Goal: Task Accomplishment & Management: Complete application form

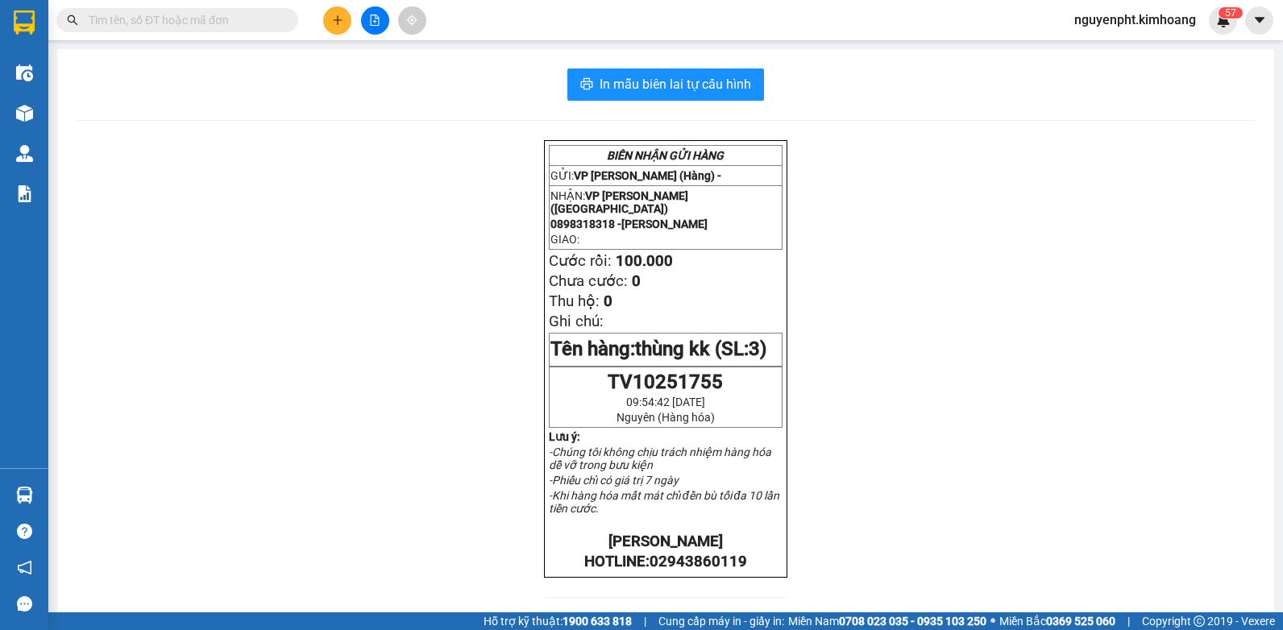
click at [258, 18] on input "text" at bounding box center [184, 20] width 190 height 18
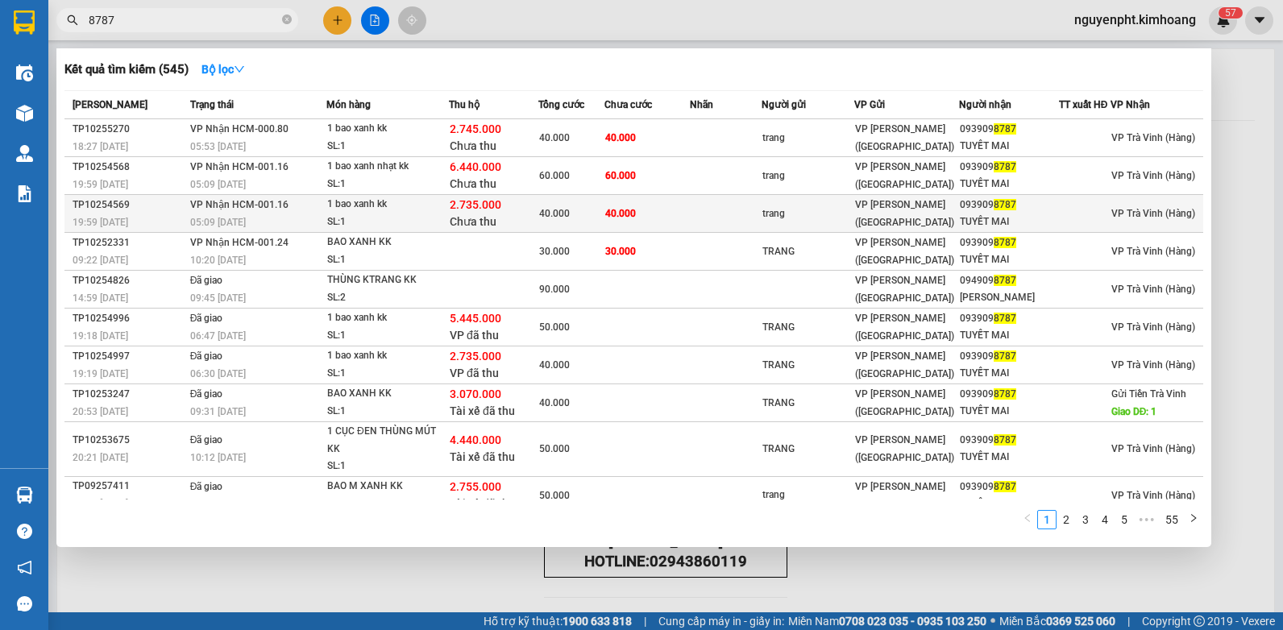
type input "8787"
click at [692, 212] on td at bounding box center [725, 214] width 71 height 38
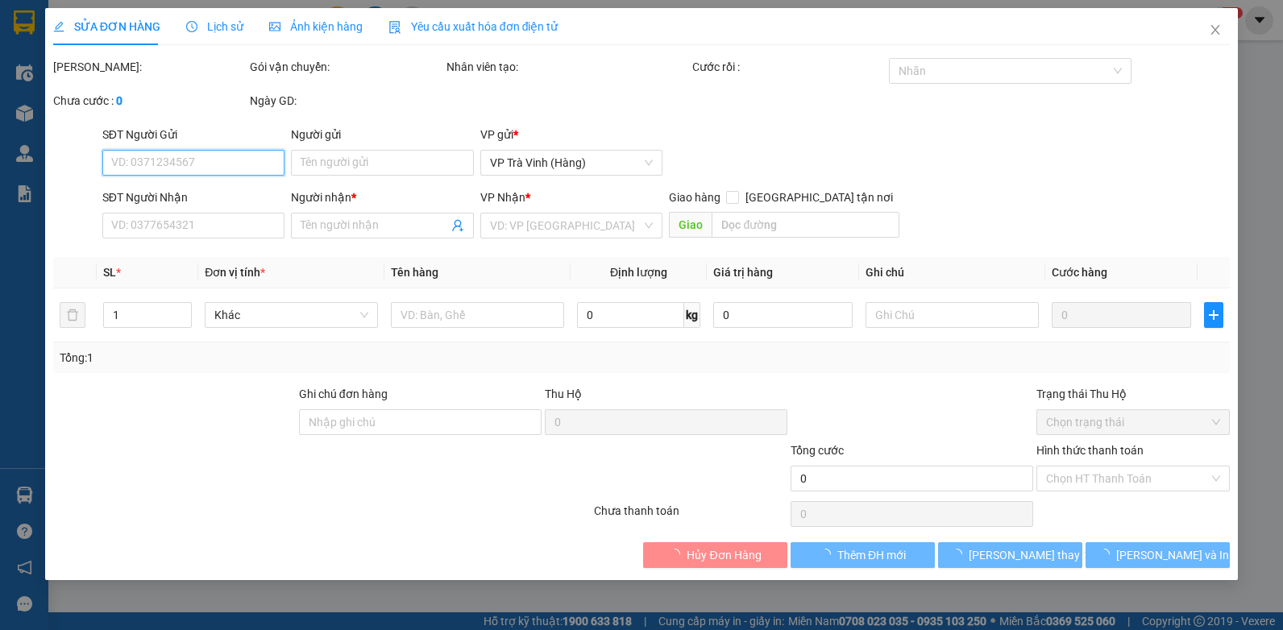
type input "trang"
type input "0939098787"
type input "TUYẾT MAI"
type input "bao nhỏ"
type input "2.735.000"
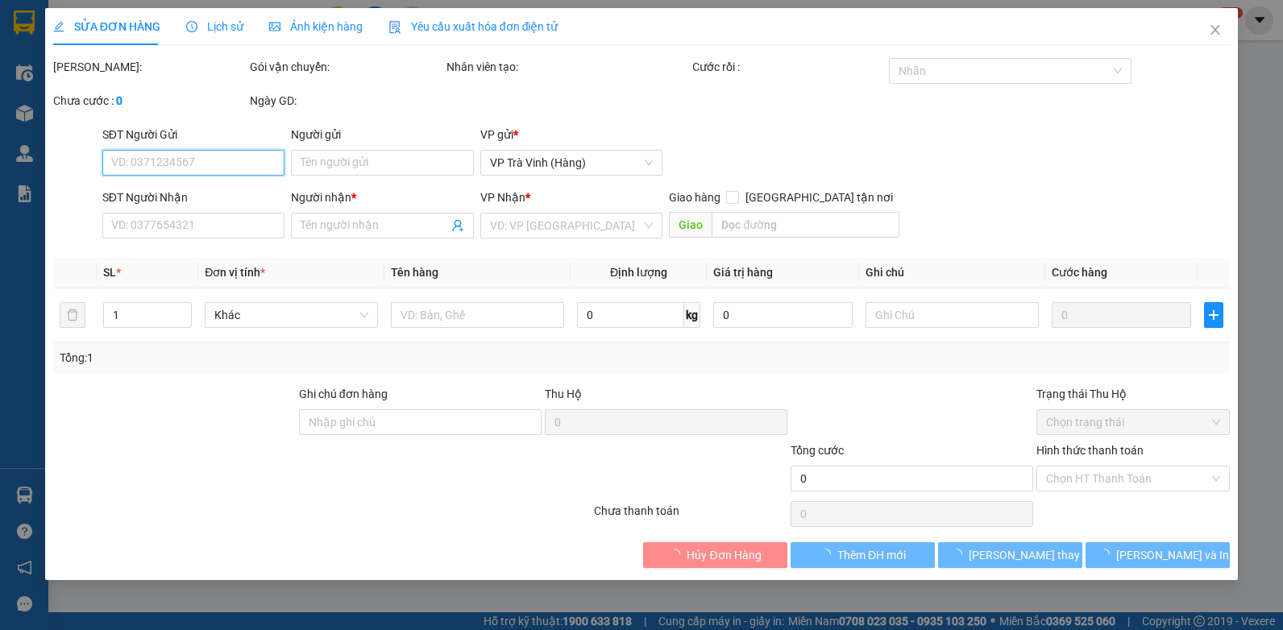
type input "40.000"
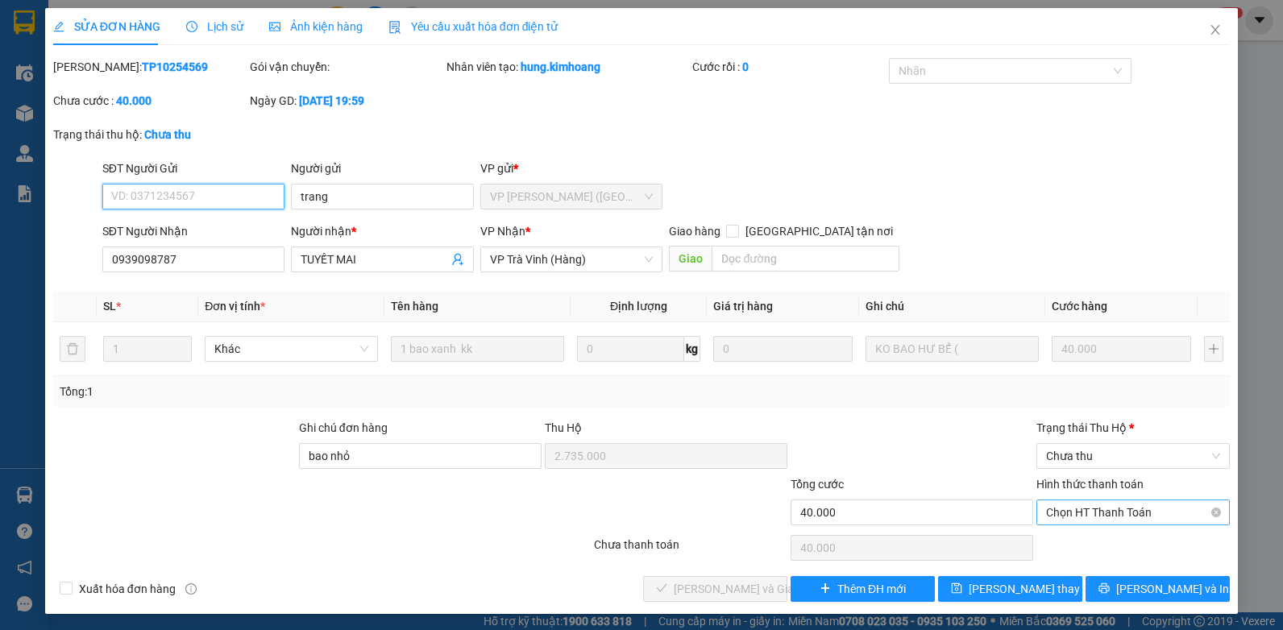
click at [1103, 503] on span "Chọn HT Thanh Toán" at bounding box center [1133, 513] width 174 height 24
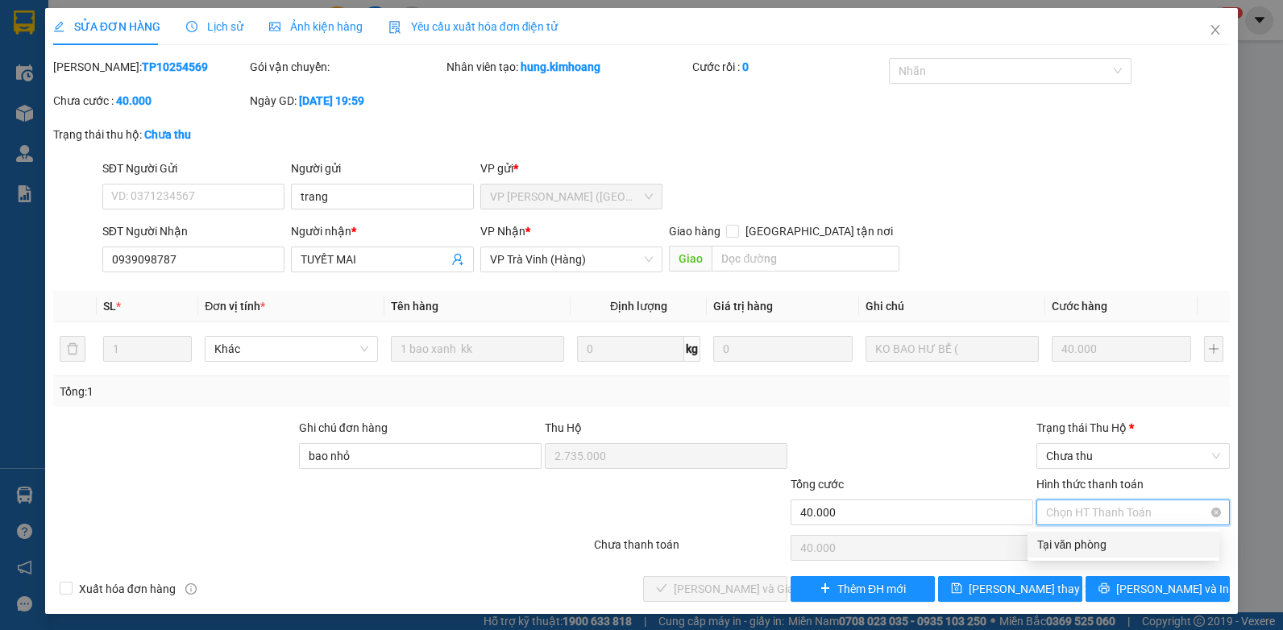
click at [1077, 546] on div "Tại văn phòng" at bounding box center [1123, 545] width 172 height 18
type input "0"
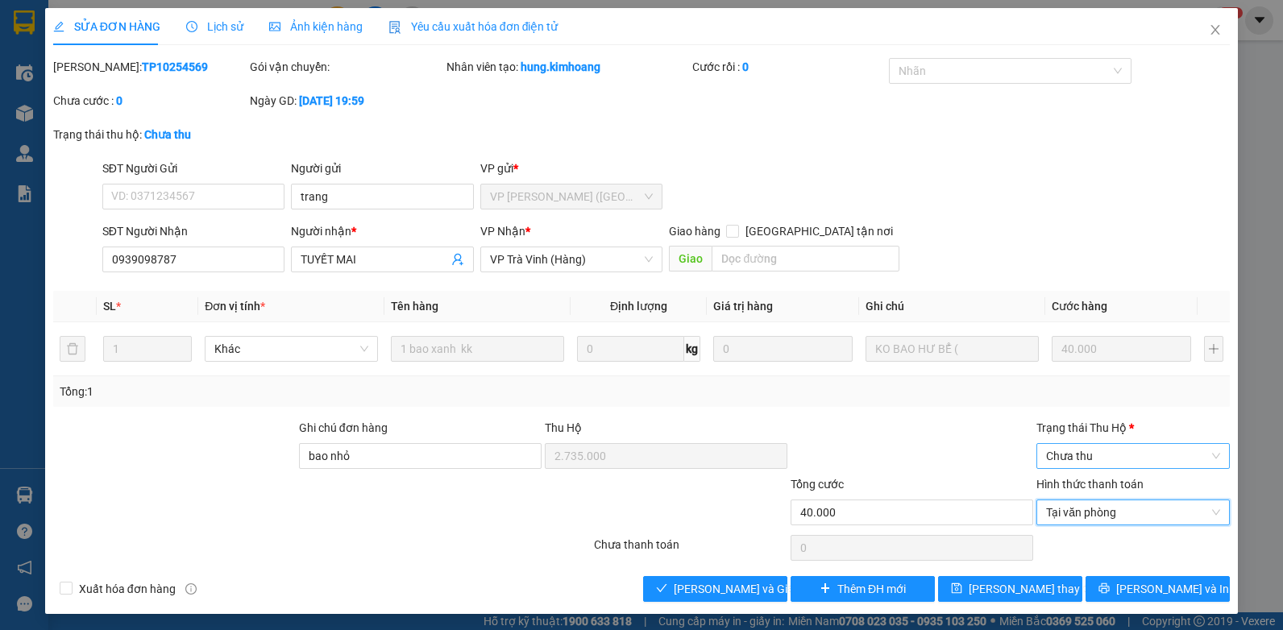
click at [1089, 444] on span "Chưa thu" at bounding box center [1133, 456] width 174 height 24
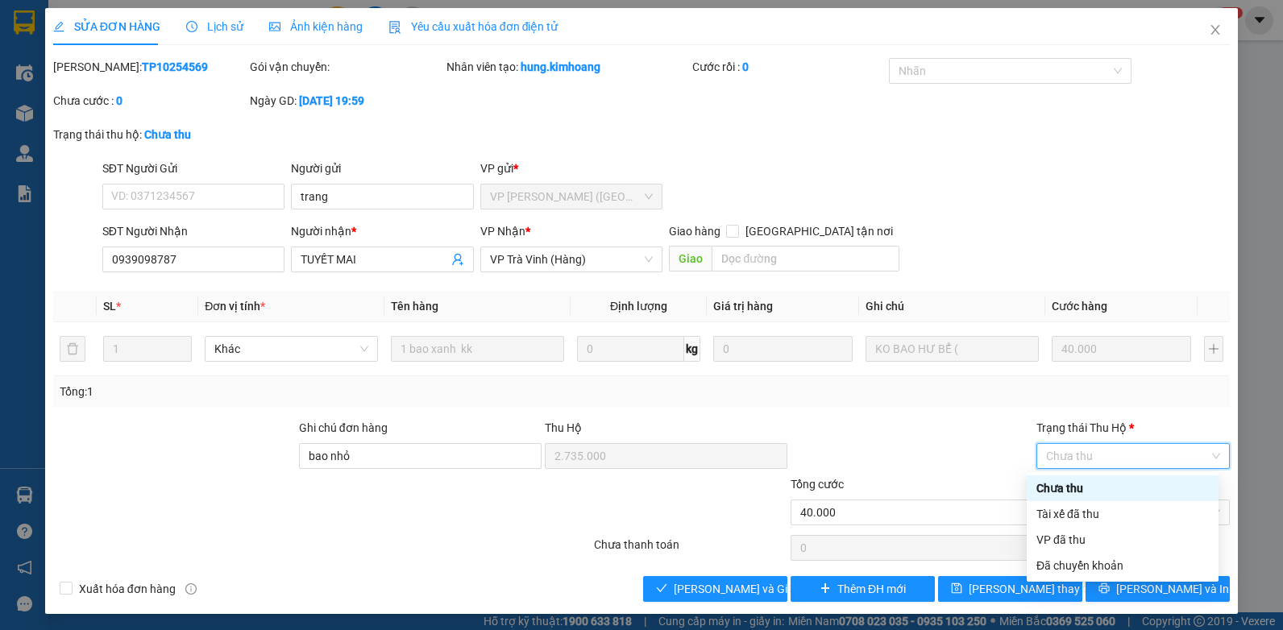
click at [1089, 455] on span "Chưa thu" at bounding box center [1133, 456] width 174 height 24
click at [1069, 515] on div "Tài xế đã thu" at bounding box center [1123, 514] width 172 height 18
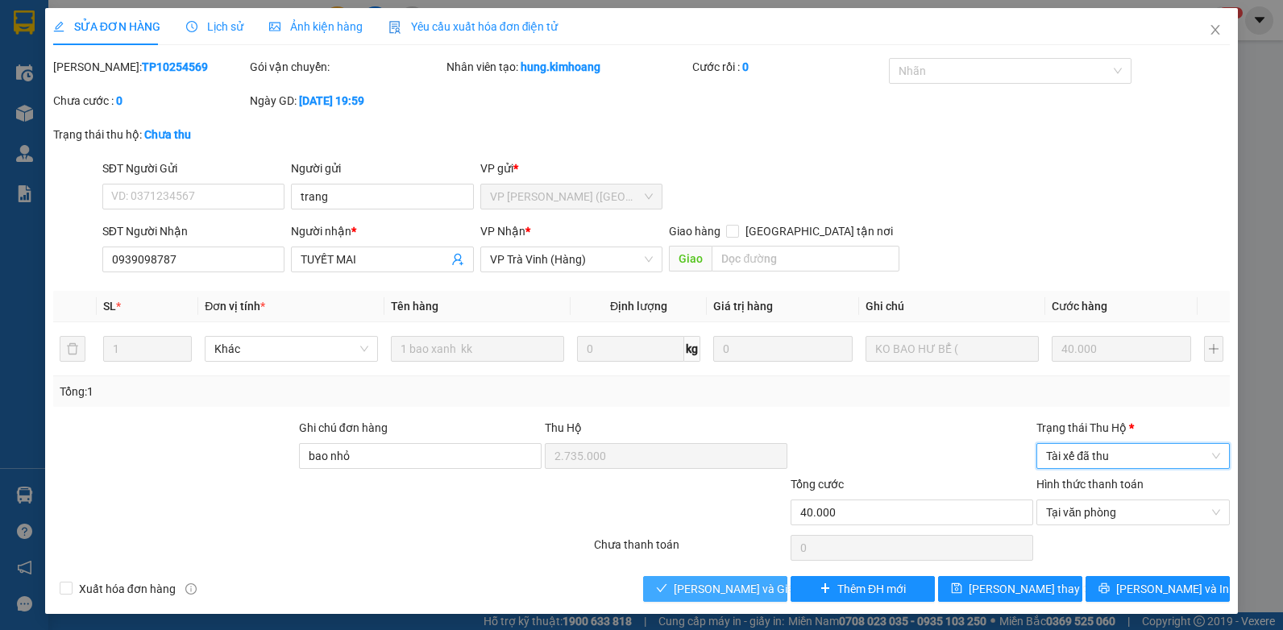
drag, startPoint x: 675, startPoint y: 588, endPoint x: 663, endPoint y: 584, distance: 12.0
click at [674, 589] on span "[PERSON_NAME] và Giao hàng" at bounding box center [751, 589] width 155 height 18
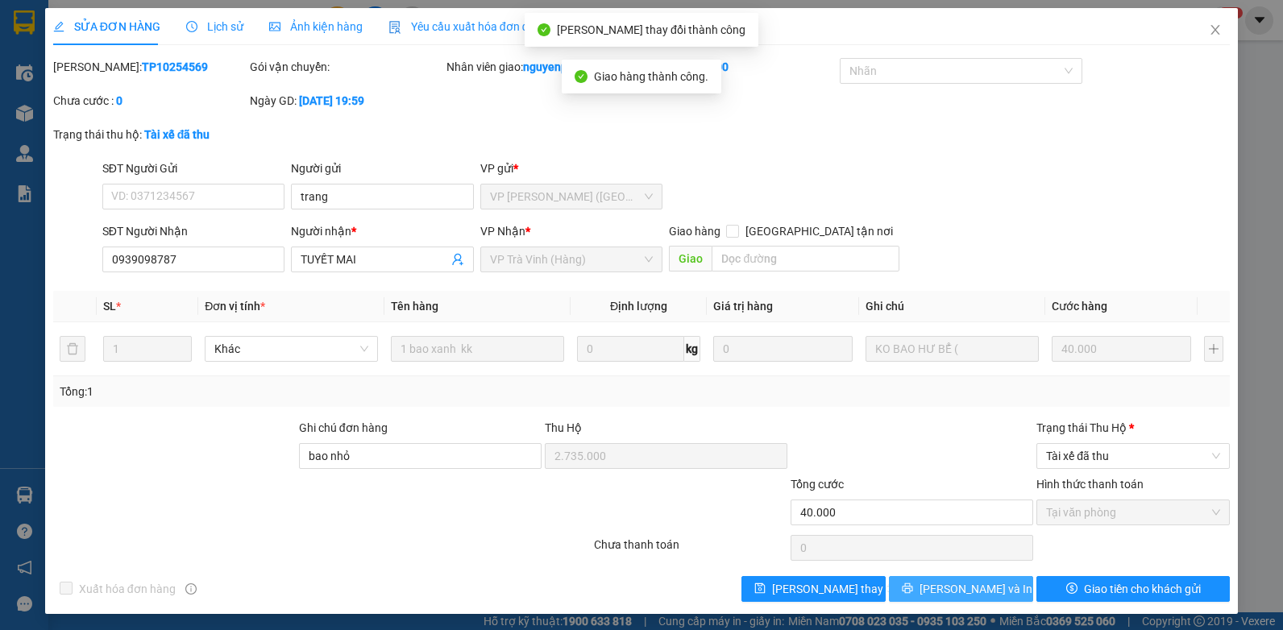
click at [981, 598] on span "[PERSON_NAME] và In" at bounding box center [976, 589] width 113 height 18
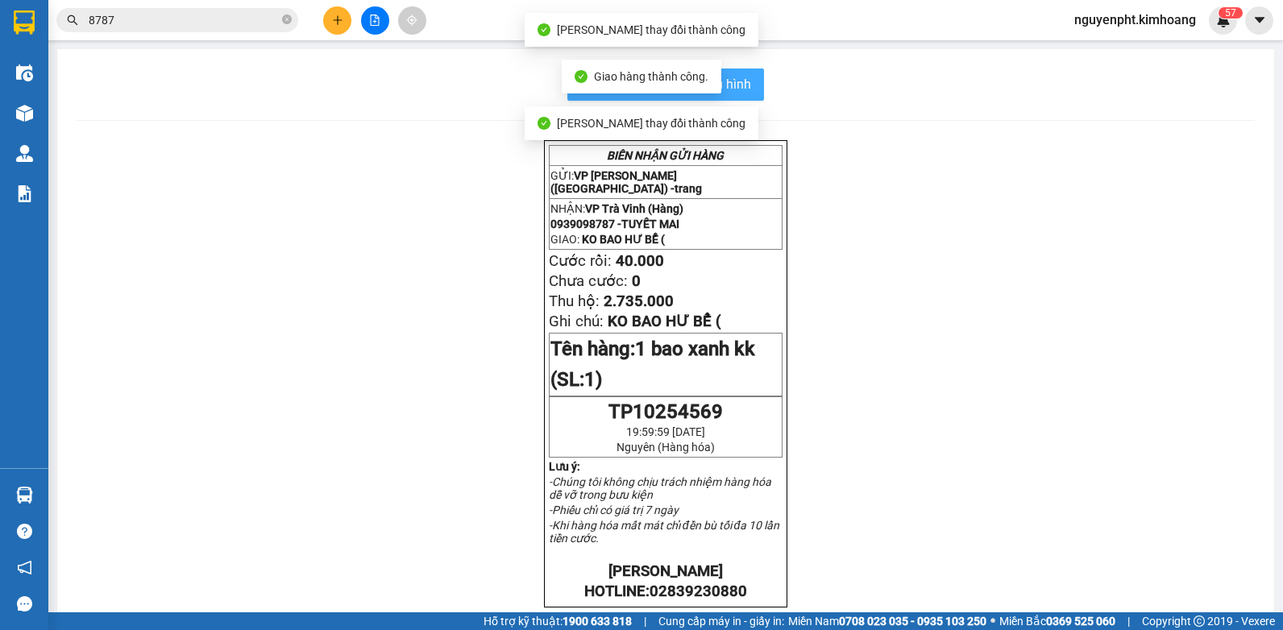
drag, startPoint x: 742, startPoint y: 78, endPoint x: 729, endPoint y: 81, distance: 12.5
click at [741, 78] on span "In mẫu biên lai tự cấu hình" at bounding box center [676, 84] width 152 height 20
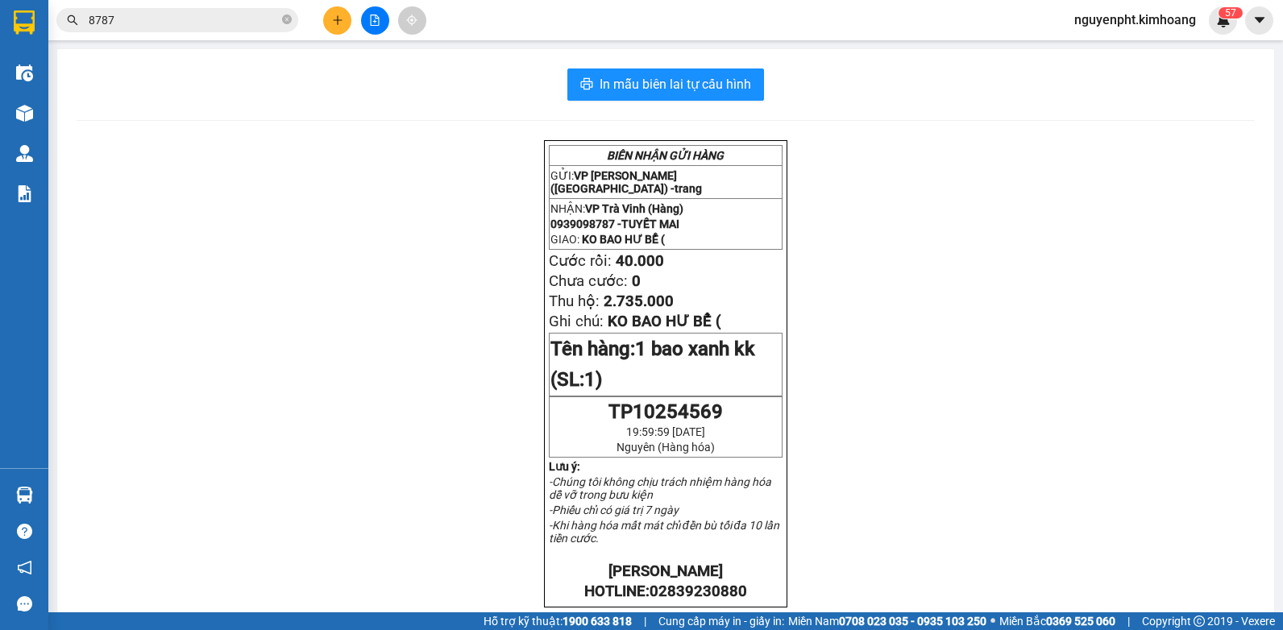
click at [185, 23] on input "8787" at bounding box center [184, 20] width 190 height 18
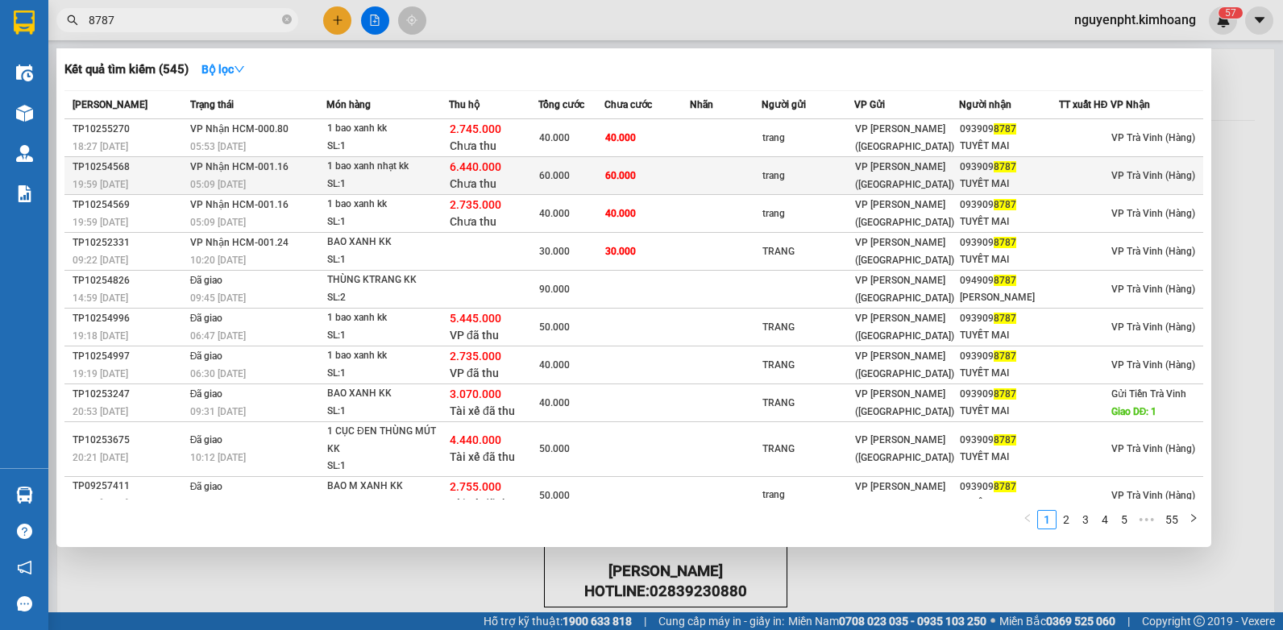
click at [538, 186] on td "60.000" at bounding box center [571, 176] width 66 height 38
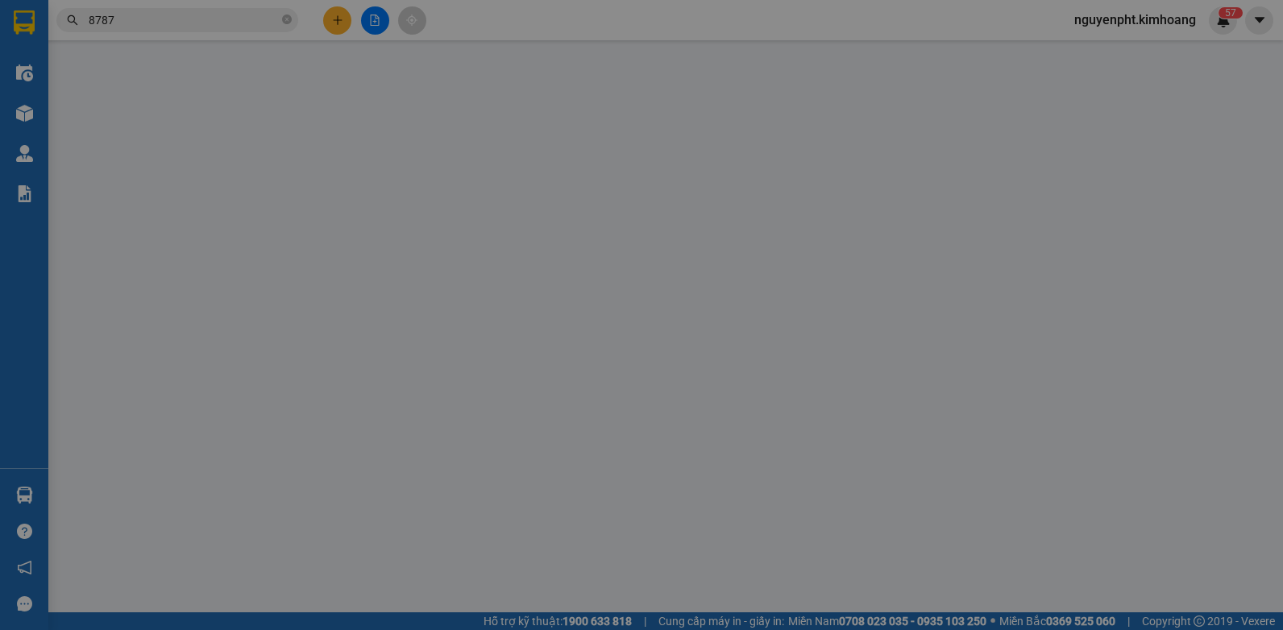
type input "trang"
type input "0939098787"
type input "TUYẾT MAI"
type input "bao nhỏ"
type input "6.440.000"
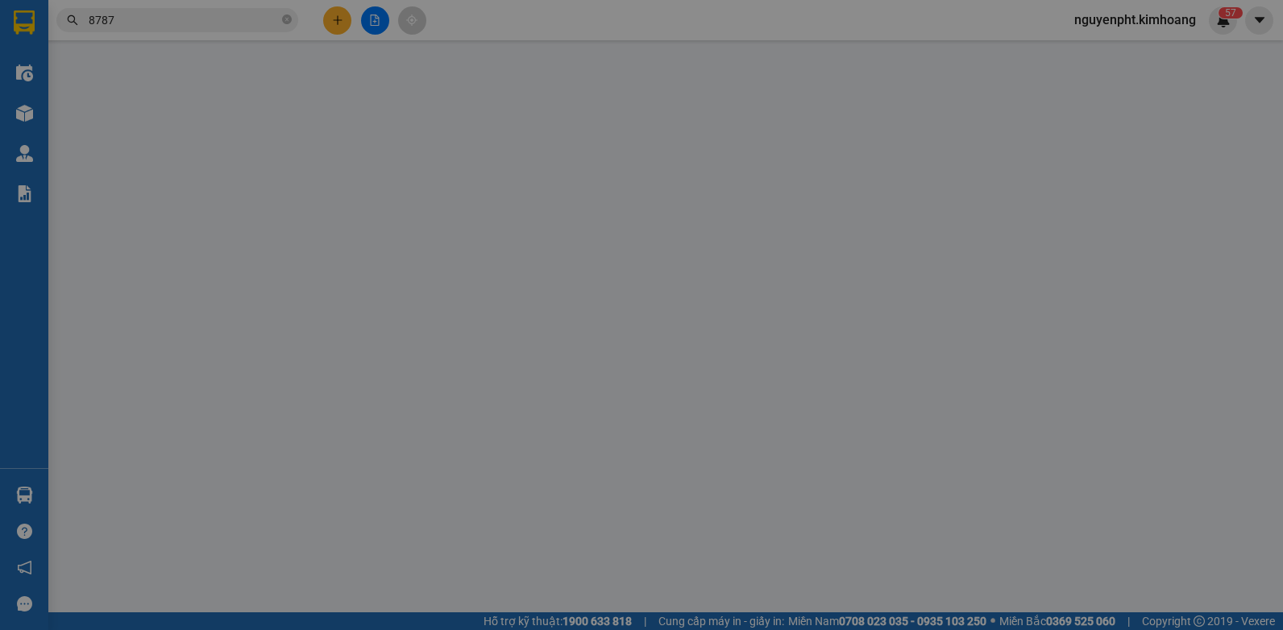
type input "60.000"
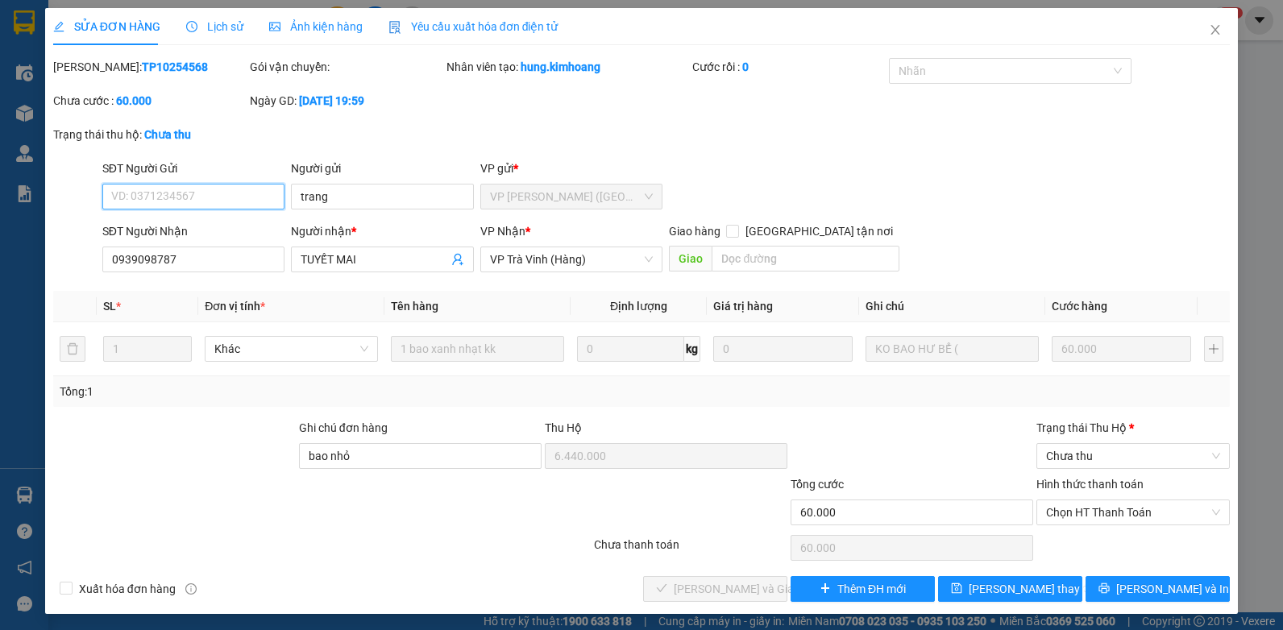
drag, startPoint x: 1113, startPoint y: 505, endPoint x: 1103, endPoint y: 530, distance: 26.0
click at [1112, 510] on span "Chọn HT Thanh Toán" at bounding box center [1133, 513] width 174 height 24
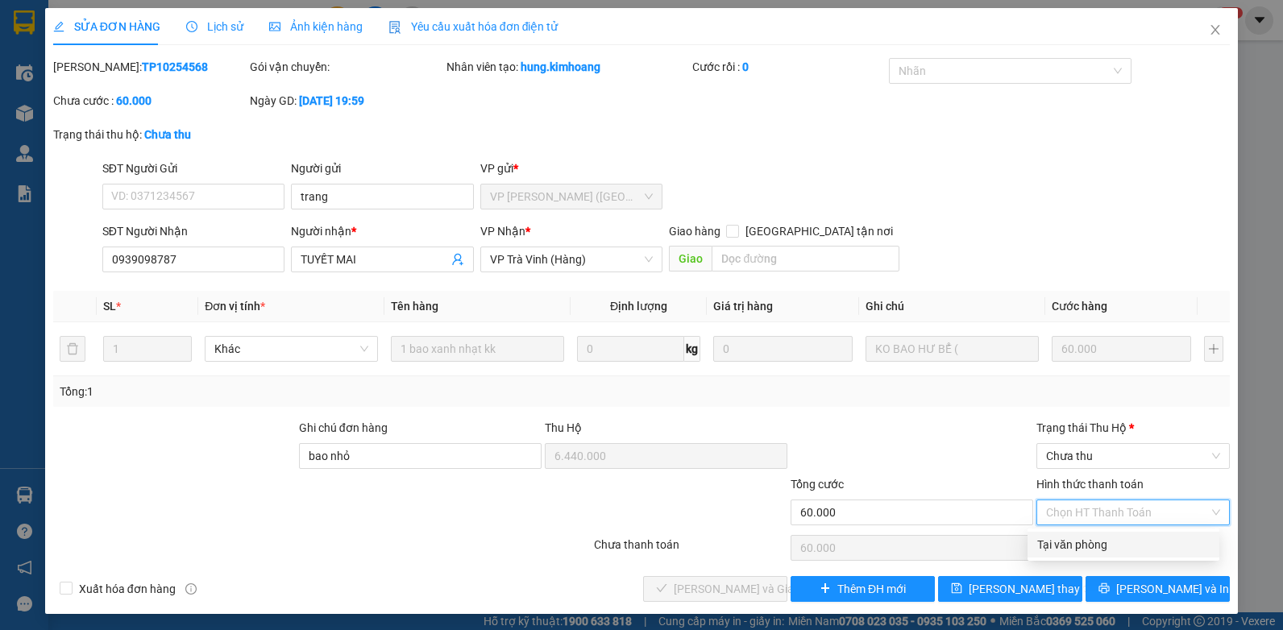
drag, startPoint x: 1103, startPoint y: 530, endPoint x: 1086, endPoint y: 549, distance: 26.2
click at [1093, 549] on div "Tại văn phòng" at bounding box center [1123, 545] width 172 height 18
type input "0"
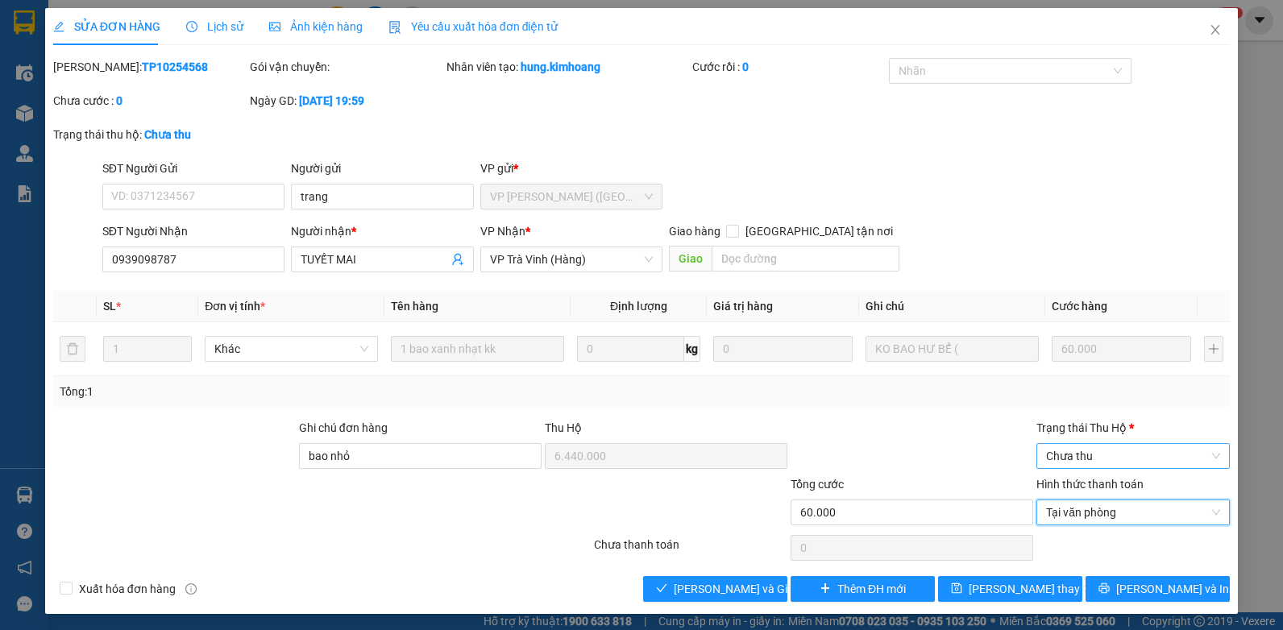
click at [1099, 465] on span "Chưa thu" at bounding box center [1133, 456] width 174 height 24
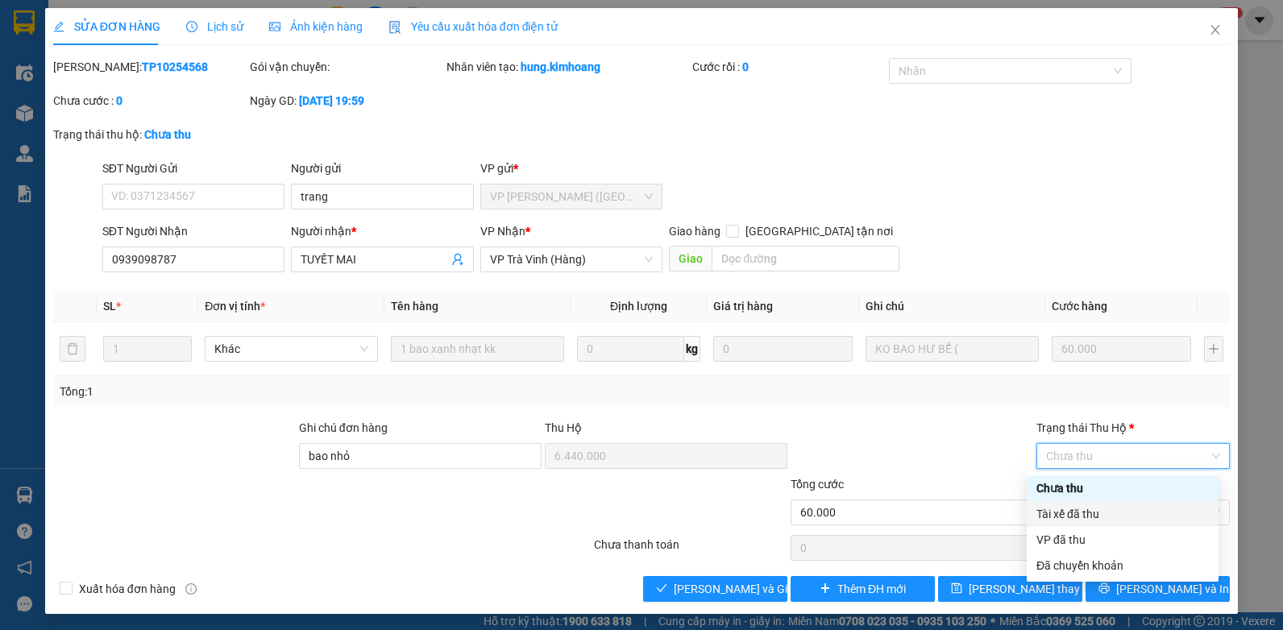
click at [1067, 514] on div "Tài xế đã thu" at bounding box center [1123, 514] width 172 height 18
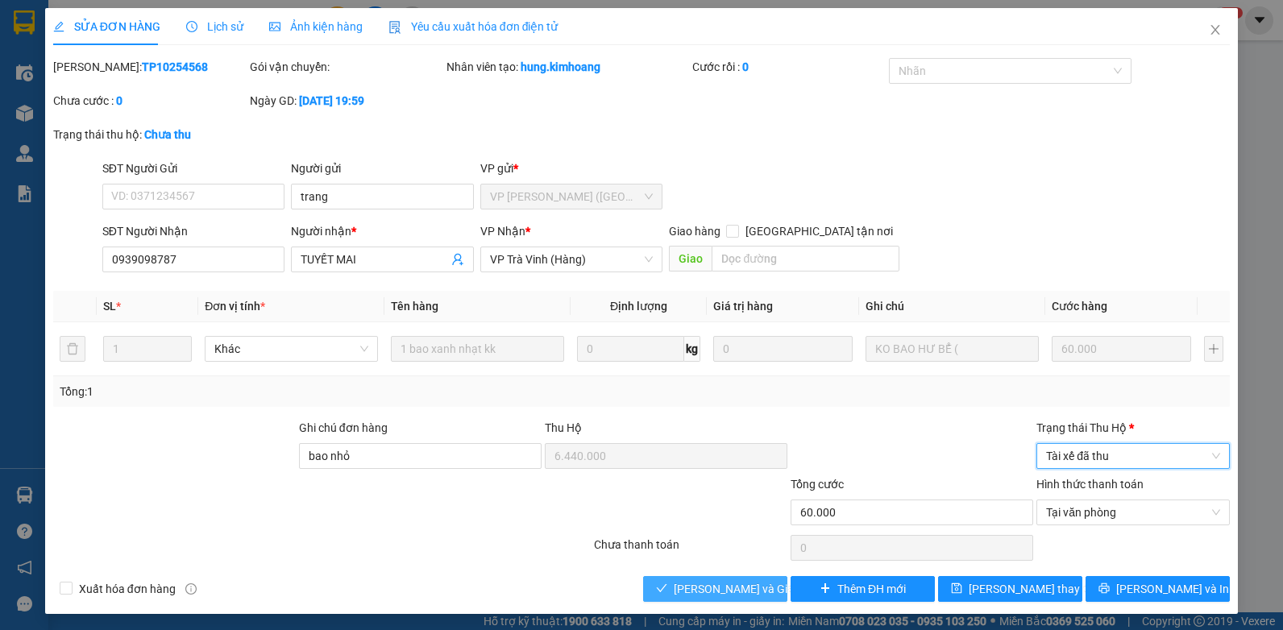
drag, startPoint x: 741, startPoint y: 594, endPoint x: 734, endPoint y: 588, distance: 8.6
click at [741, 595] on span "[PERSON_NAME] và Giao hàng" at bounding box center [751, 589] width 155 height 18
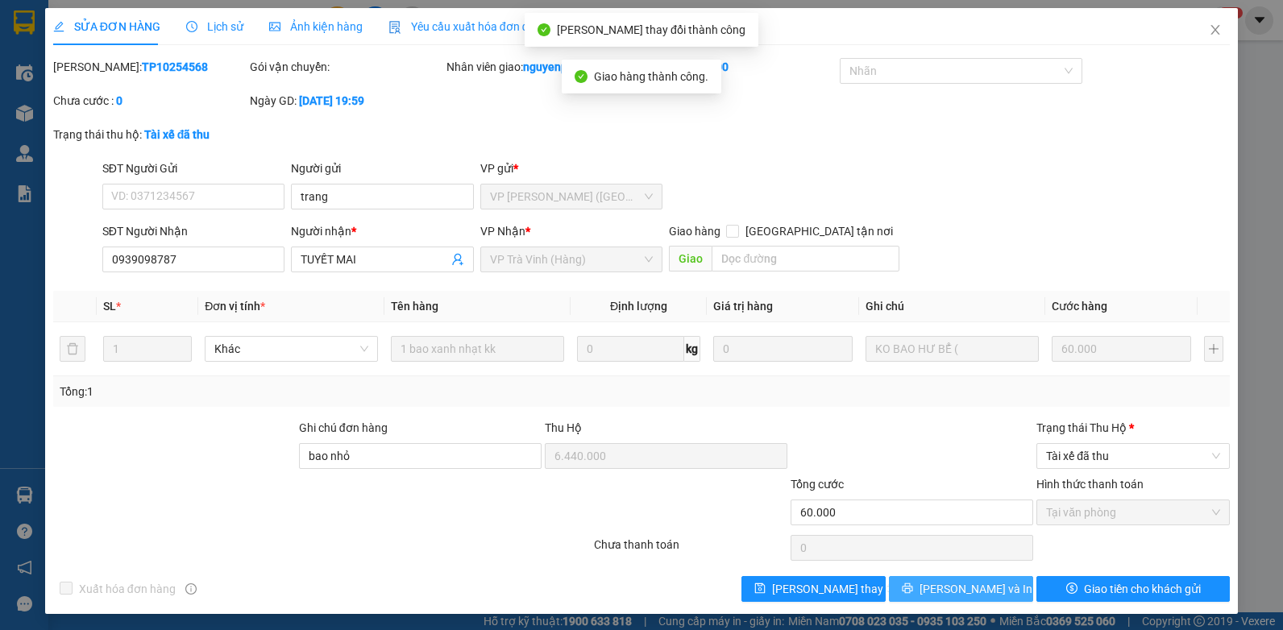
click at [991, 602] on button "[PERSON_NAME] và In" at bounding box center [961, 589] width 144 height 26
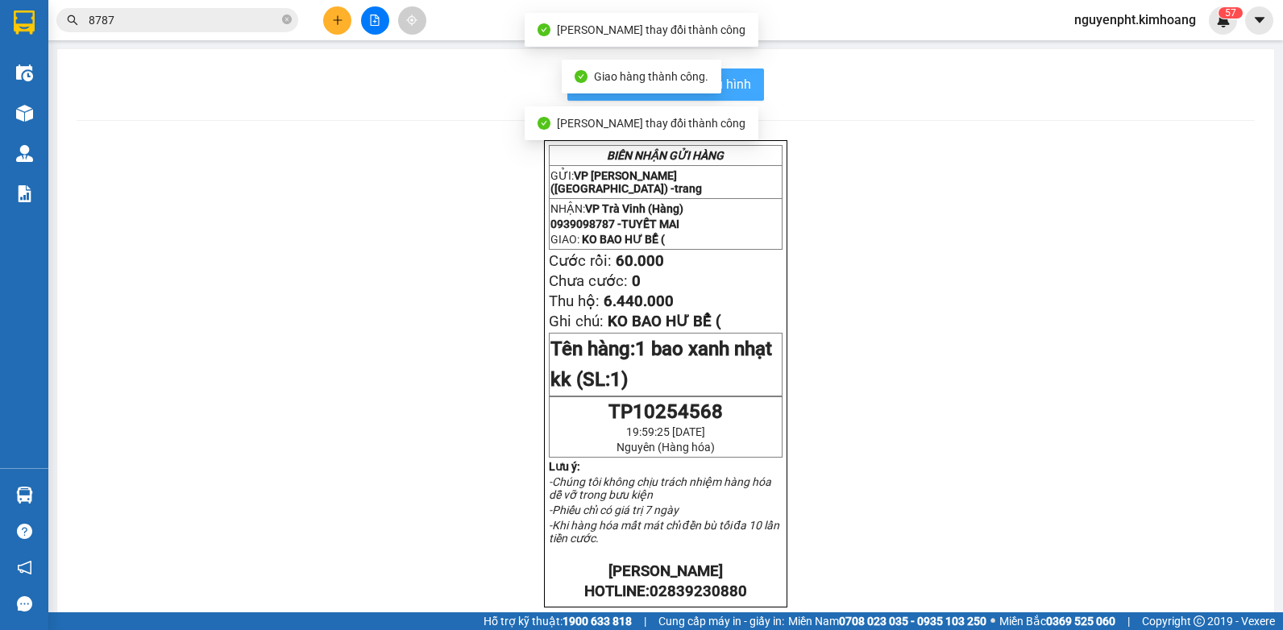
click at [733, 89] on span "In mẫu biên lai tự cấu hình" at bounding box center [676, 84] width 152 height 20
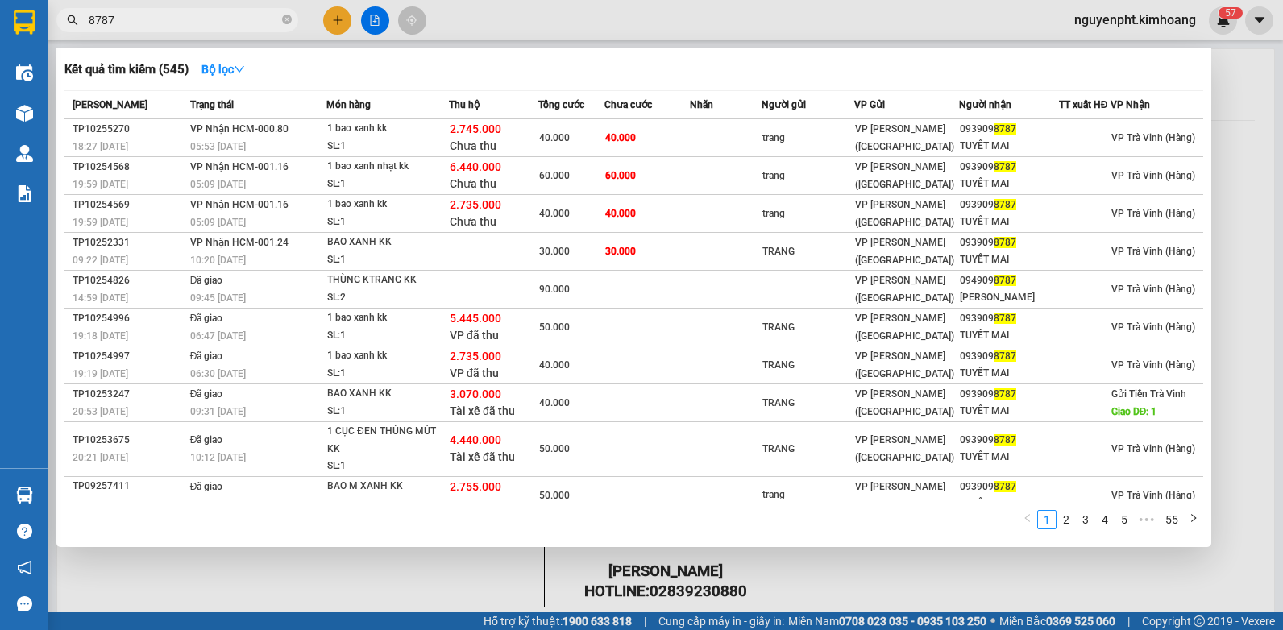
drag, startPoint x: 218, startPoint y: 22, endPoint x: 276, endPoint y: 56, distance: 67.9
click at [218, 23] on input "8787" at bounding box center [184, 20] width 190 height 18
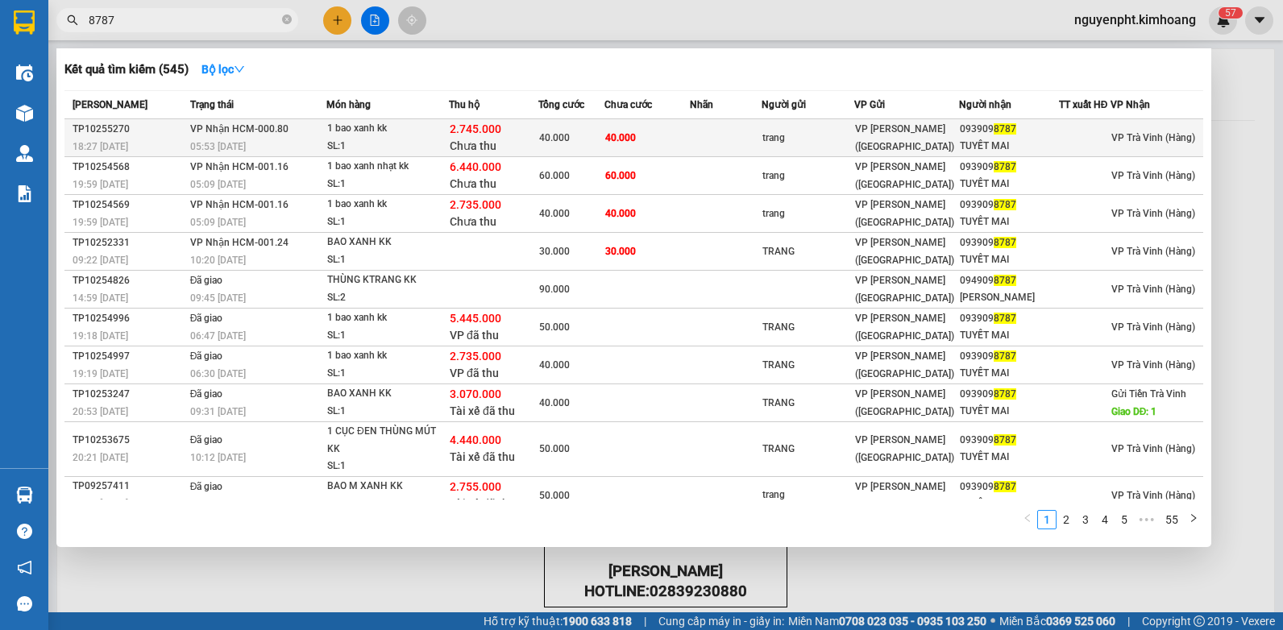
click at [650, 130] on td "40.000" at bounding box center [648, 138] width 86 height 38
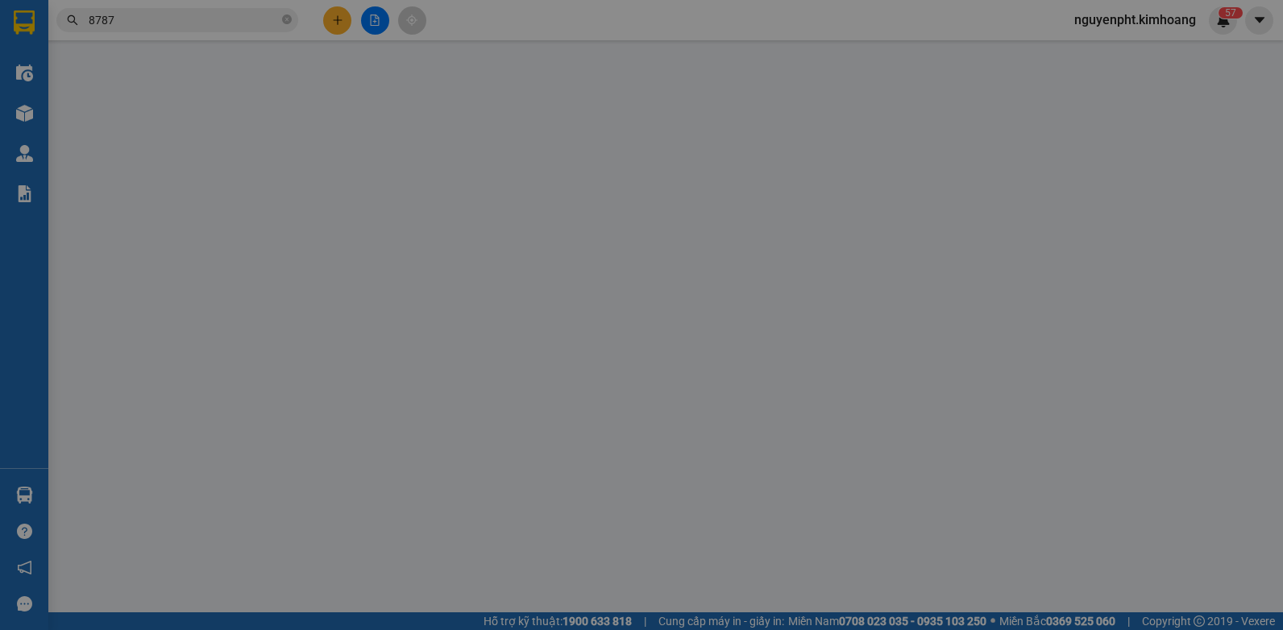
type input "trang"
type input "0939098787"
type input "TUYẾT MAI"
type input "bao nhỏ"
type input "2.745.000"
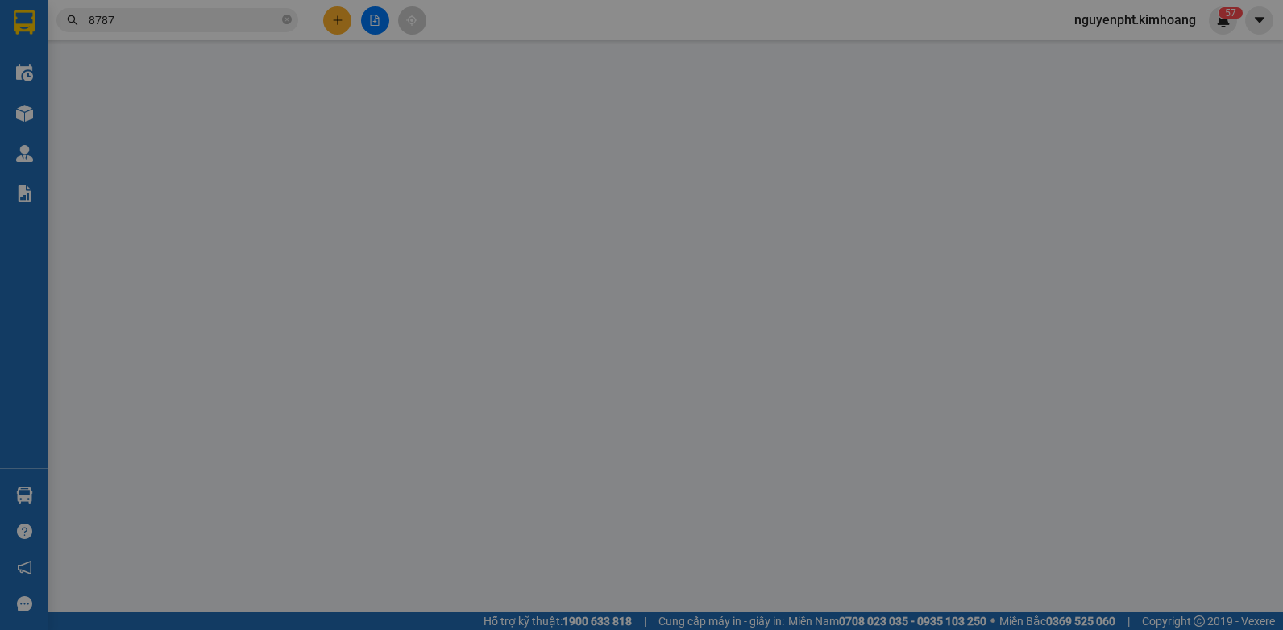
type input "40.000"
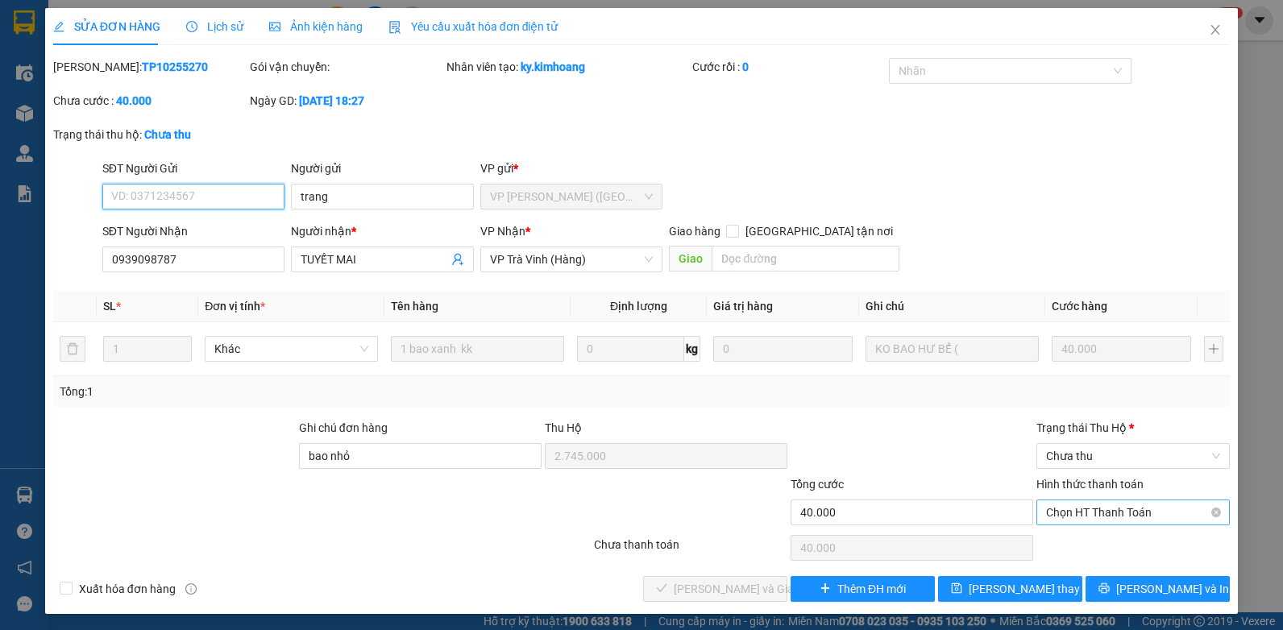
click at [1085, 517] on span "Chọn HT Thanh Toán" at bounding box center [1133, 513] width 174 height 24
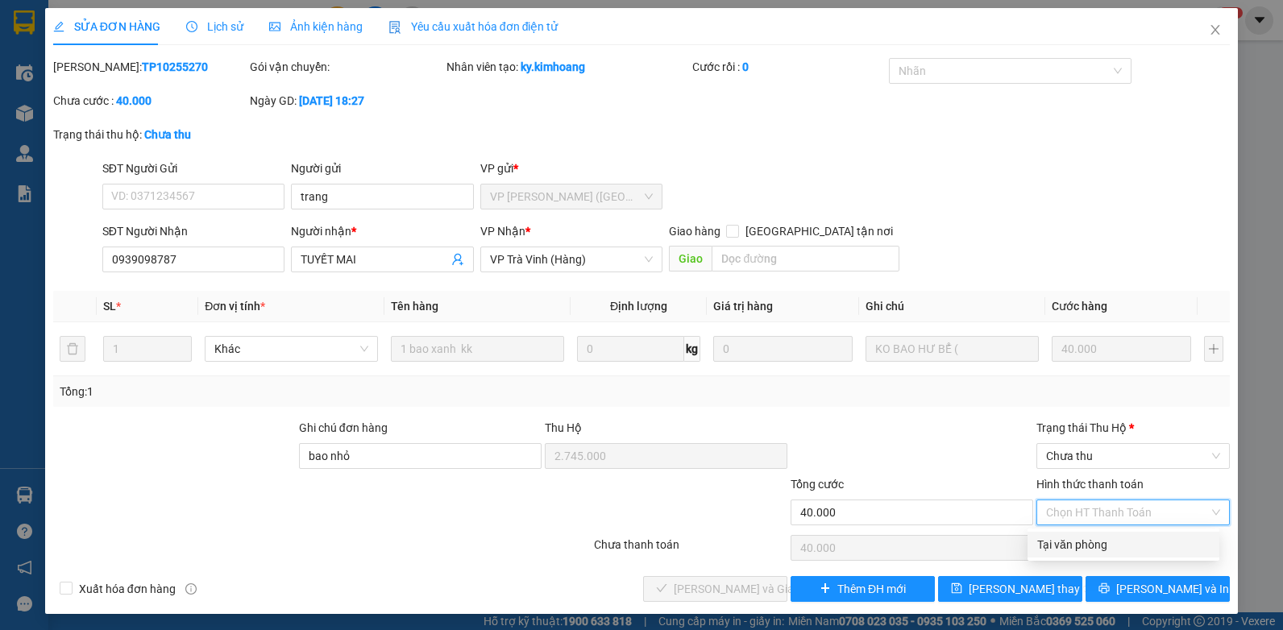
click at [1088, 554] on div "Tại văn phòng" at bounding box center [1124, 545] width 192 height 26
type input "0"
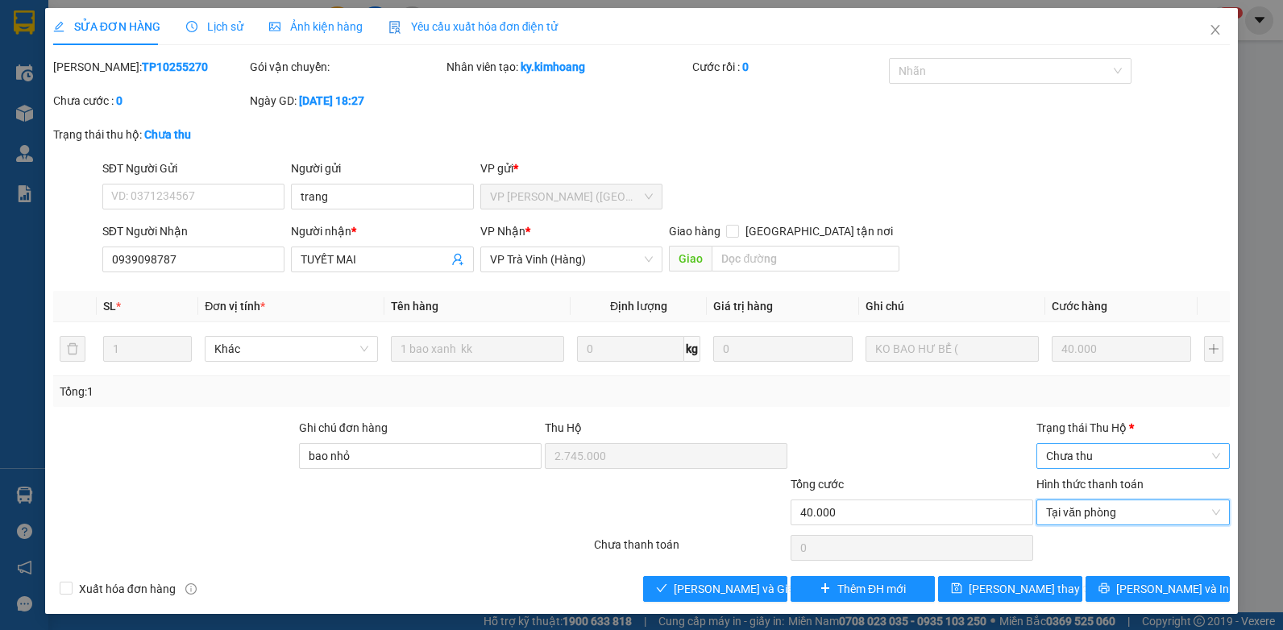
click at [1090, 463] on span "Chưa thu" at bounding box center [1133, 456] width 174 height 24
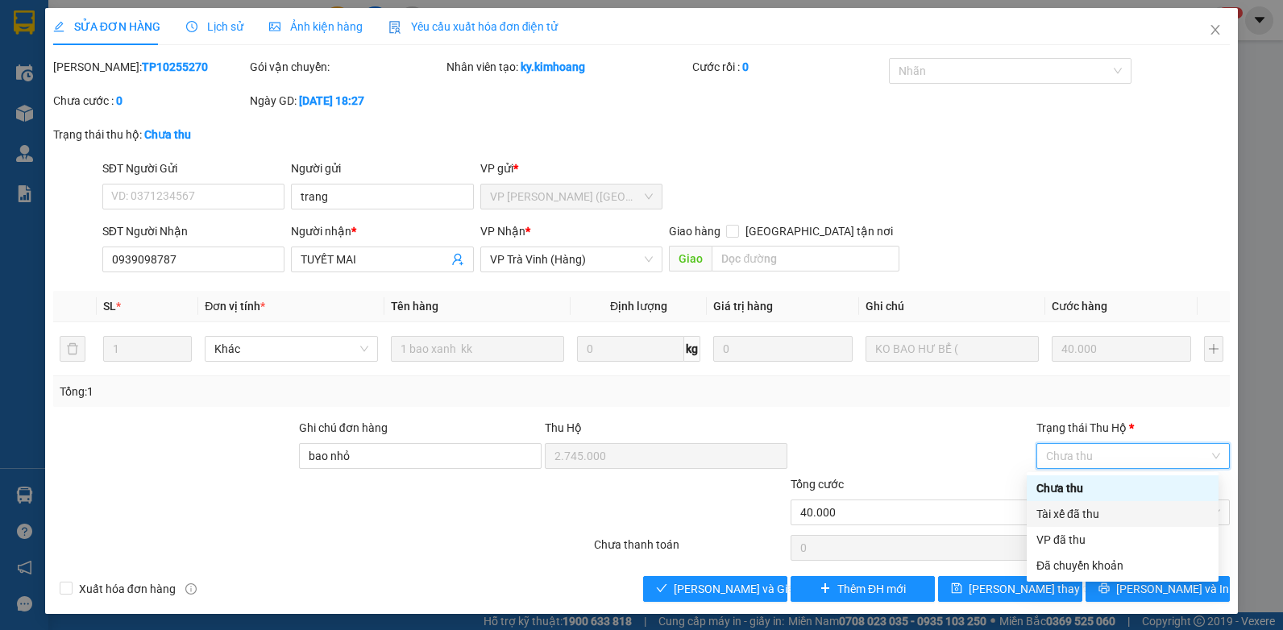
click at [1073, 525] on div "Tài xế đã thu" at bounding box center [1123, 514] width 192 height 26
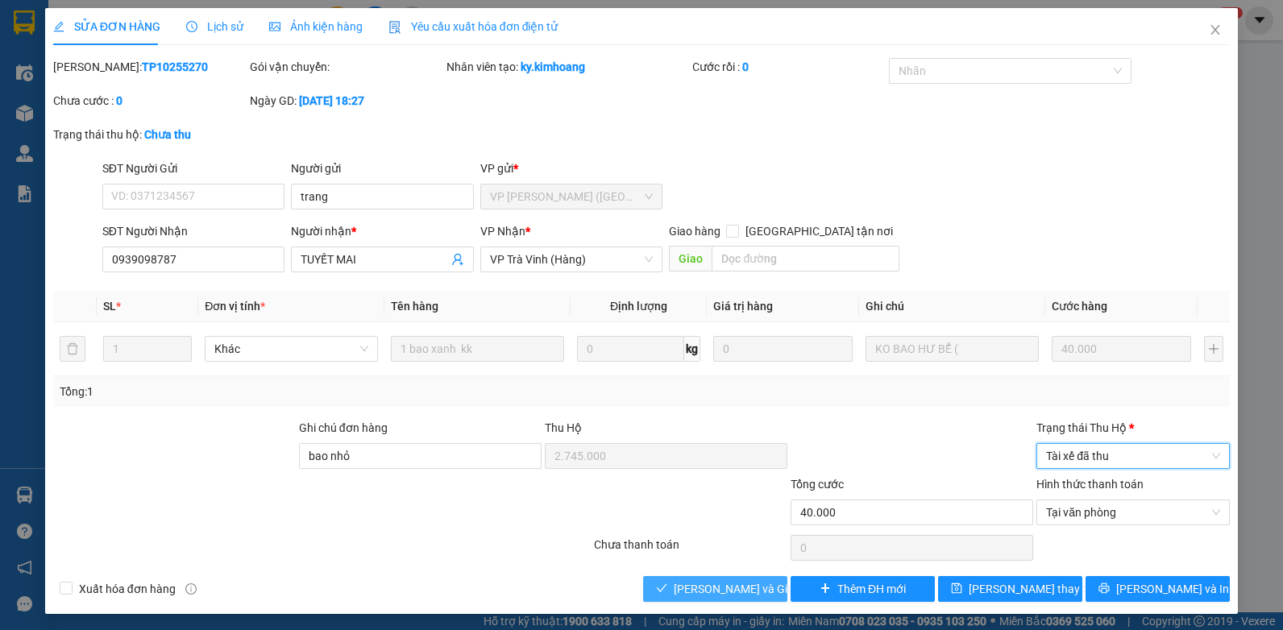
click at [696, 592] on span "[PERSON_NAME] và Giao hàng" at bounding box center [751, 589] width 155 height 18
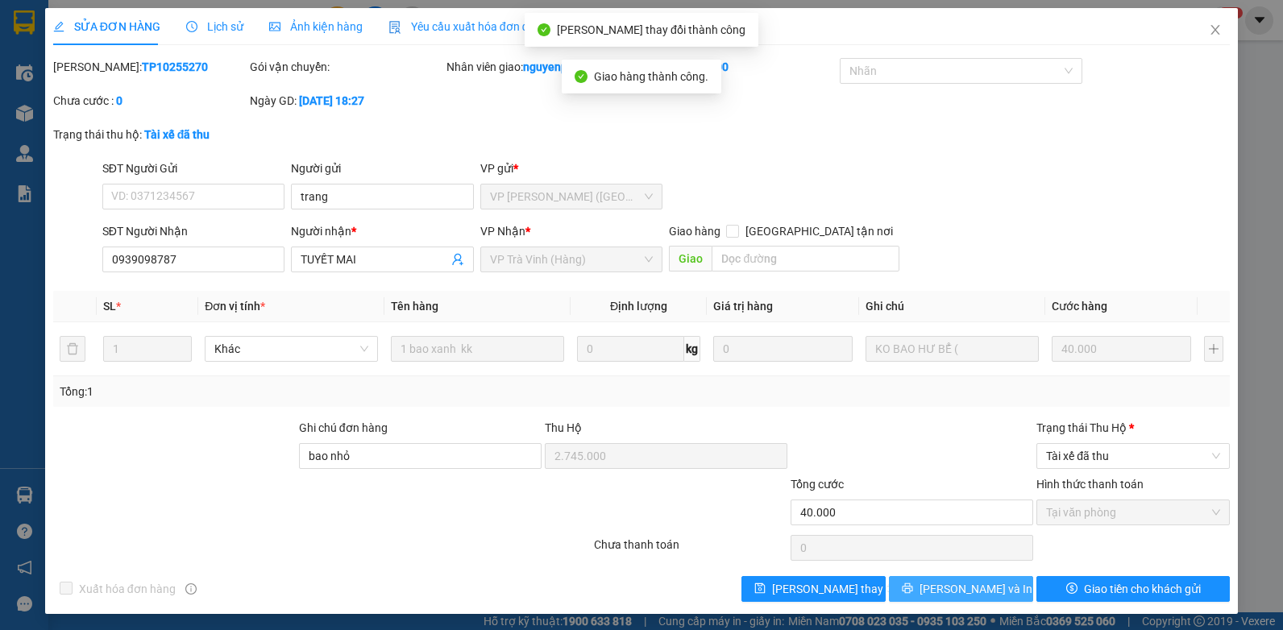
drag, startPoint x: 949, startPoint y: 605, endPoint x: 941, endPoint y: 605, distance: 8.1
click at [949, 598] on span "[PERSON_NAME] và In" at bounding box center [976, 589] width 113 height 18
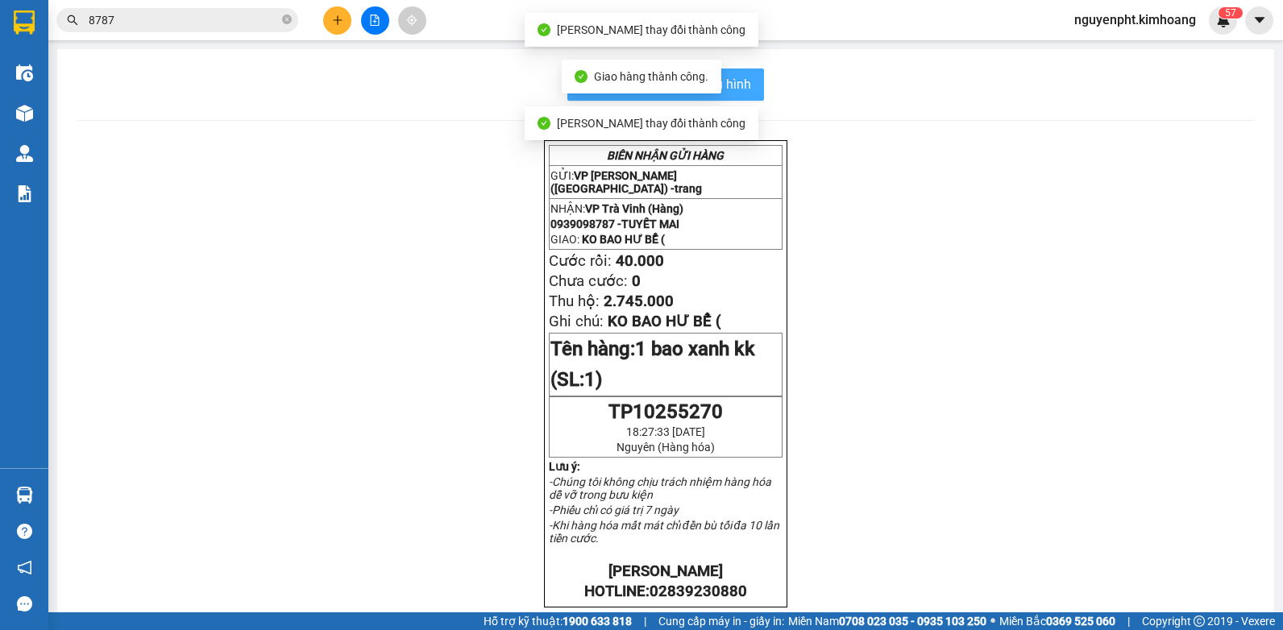
click at [739, 87] on span "In mẫu biên lai tự cấu hình" at bounding box center [676, 84] width 152 height 20
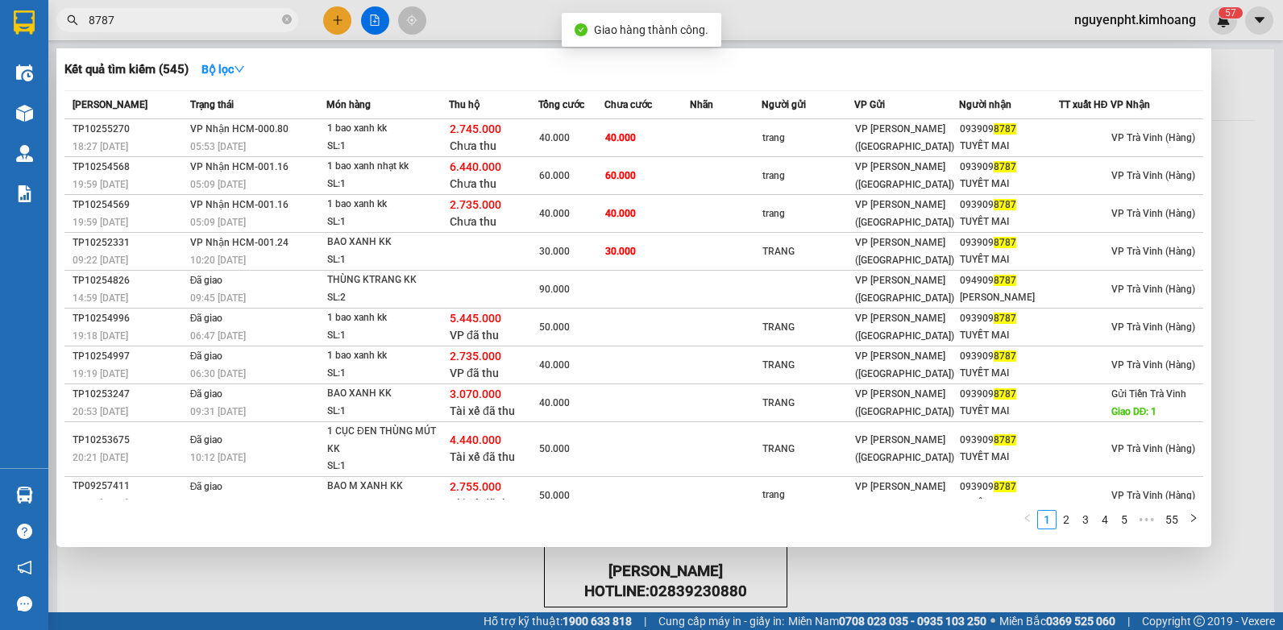
drag, startPoint x: 215, startPoint y: 24, endPoint x: 202, endPoint y: 47, distance: 26.0
click at [214, 25] on input "8787" at bounding box center [184, 20] width 190 height 18
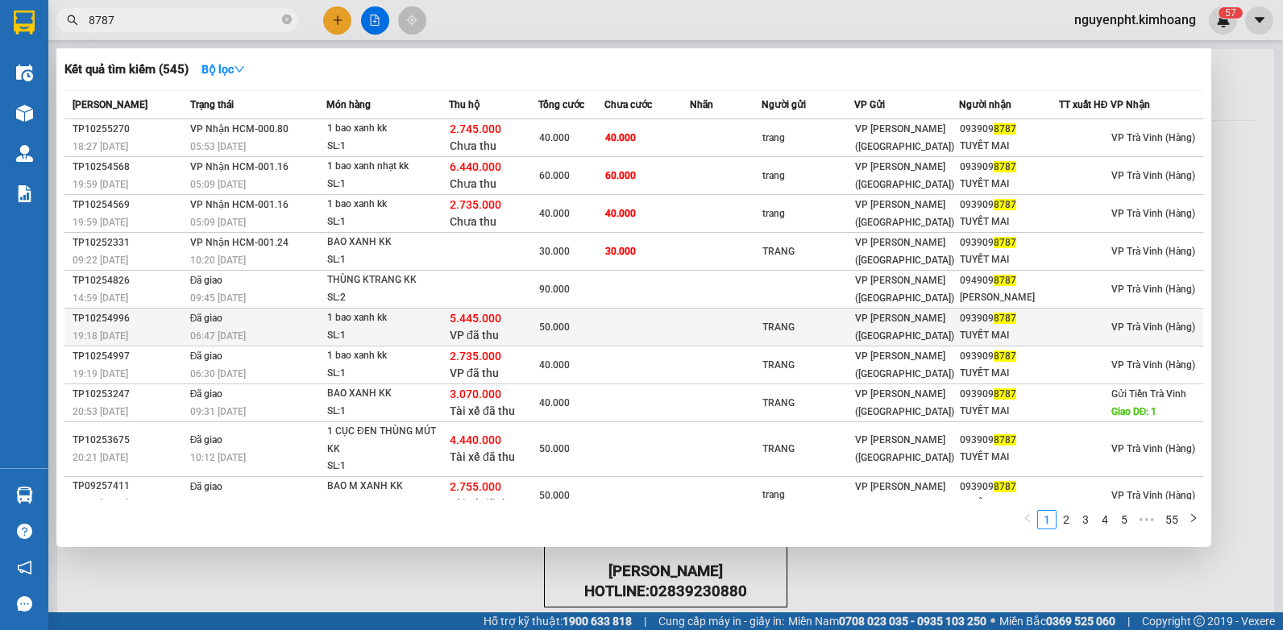
click at [803, 330] on div "TRANG" at bounding box center [807, 327] width 91 height 17
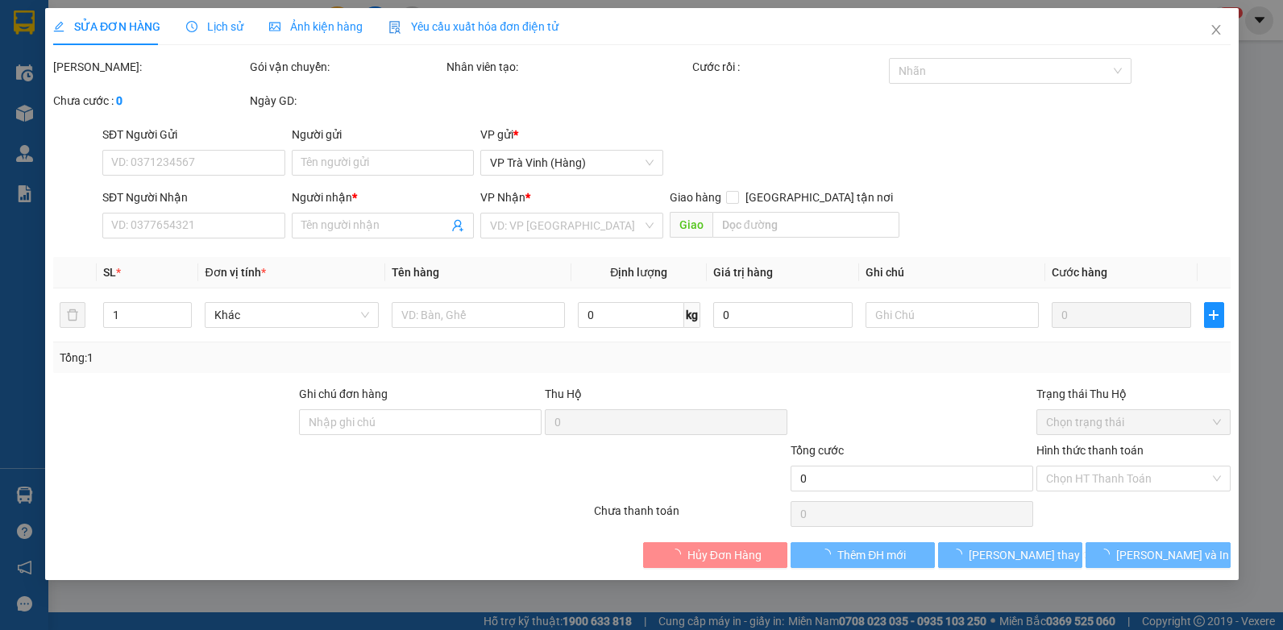
type input "TRANG"
type input "0939098787"
type input "TUYẾT MAI"
type input "bao nhỏ"
type input "5.445.000"
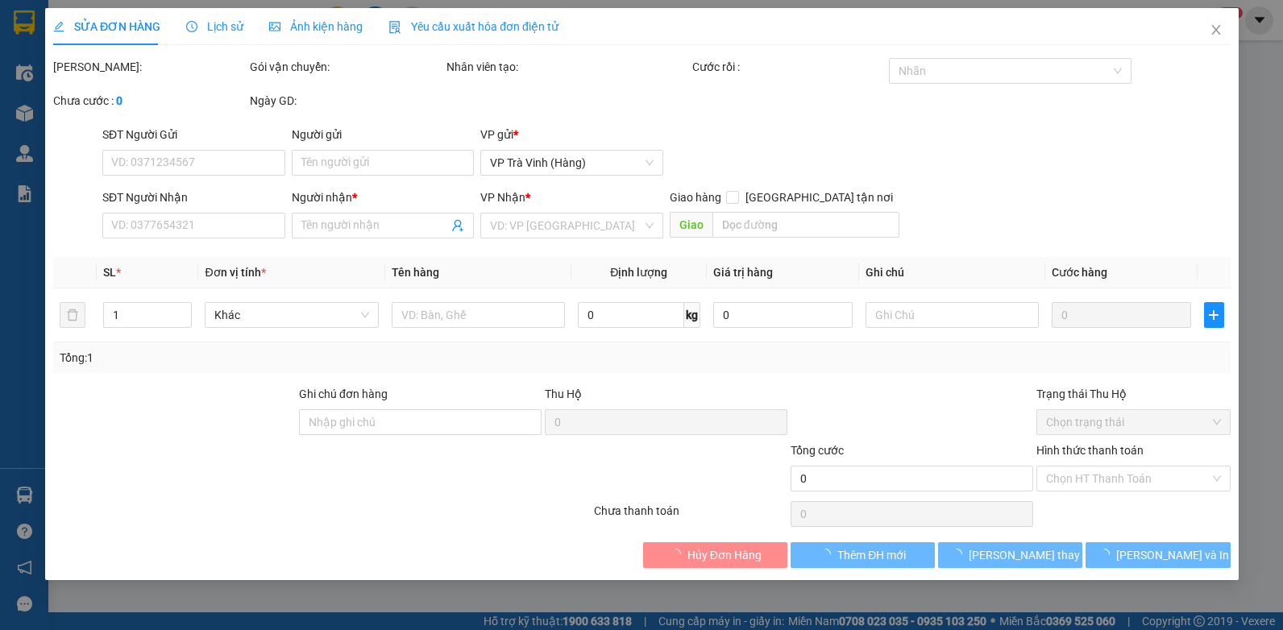
type input "50.000"
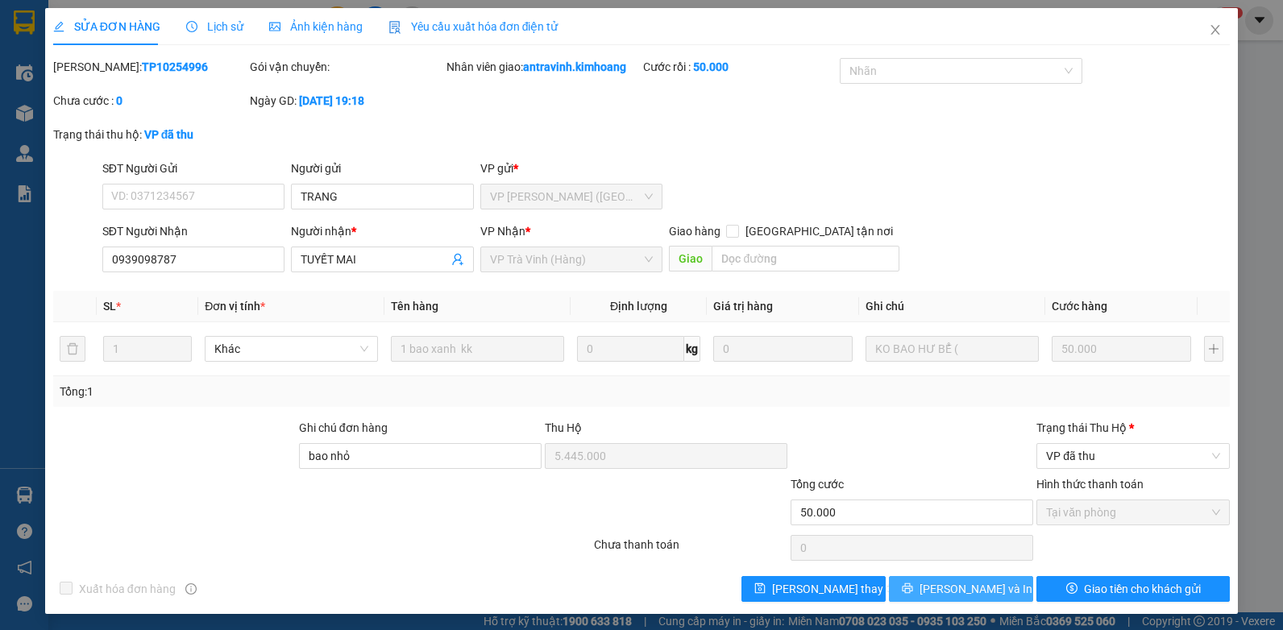
click at [944, 594] on span "[PERSON_NAME] và In" at bounding box center [976, 589] width 113 height 18
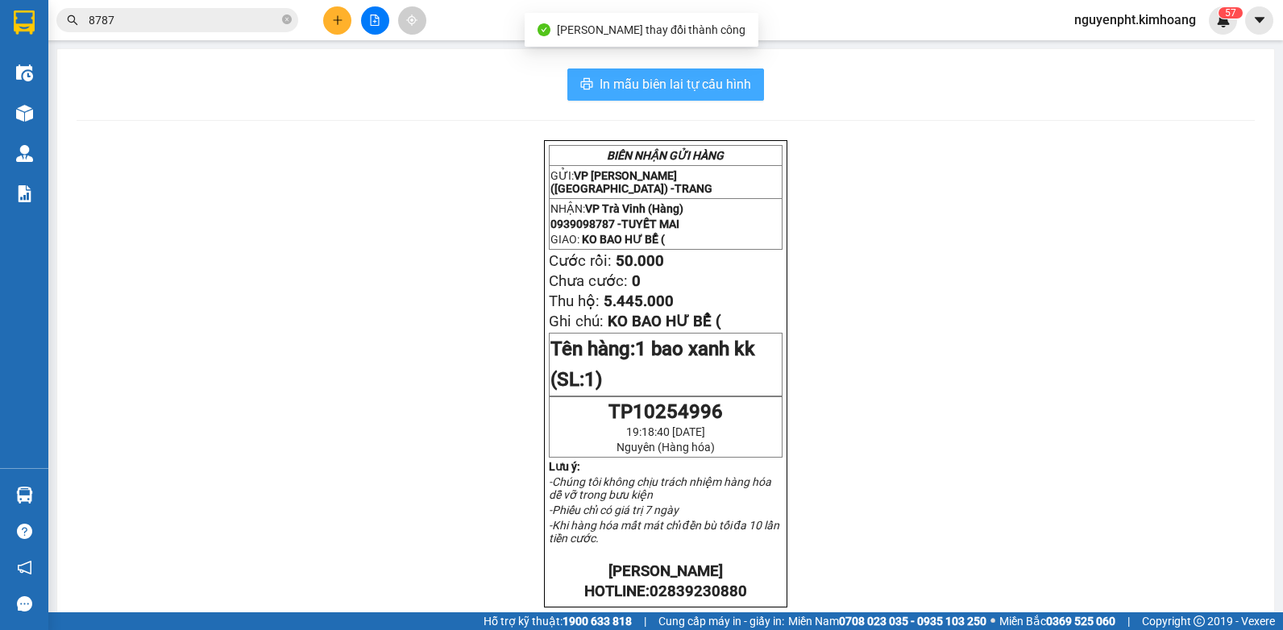
click at [656, 85] on span "In mẫu biên lai tự cấu hình" at bounding box center [676, 84] width 152 height 20
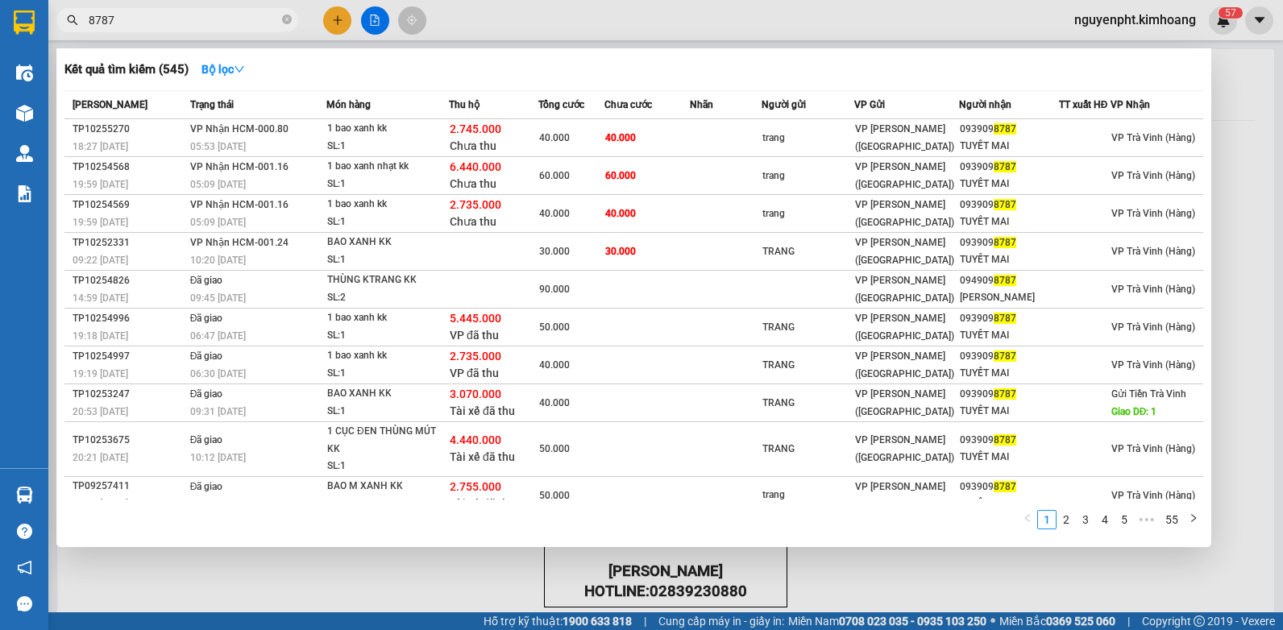
click at [214, 12] on input "8787" at bounding box center [184, 20] width 190 height 18
click at [474, 580] on div at bounding box center [641, 315] width 1283 height 630
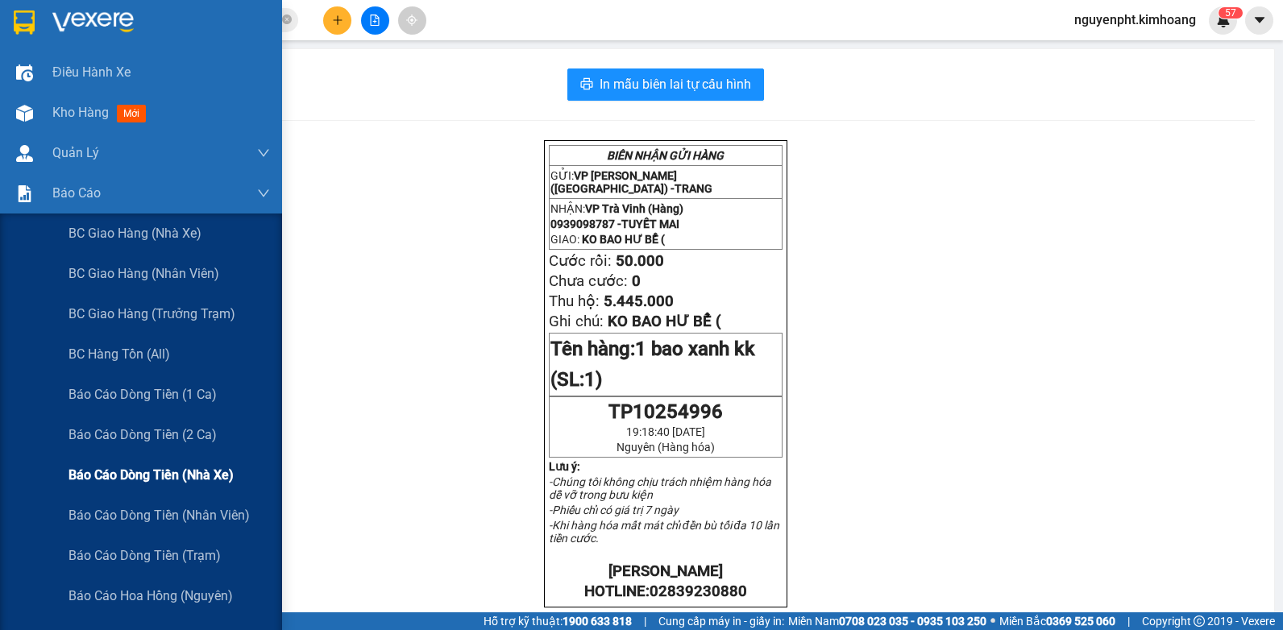
scroll to position [322, 0]
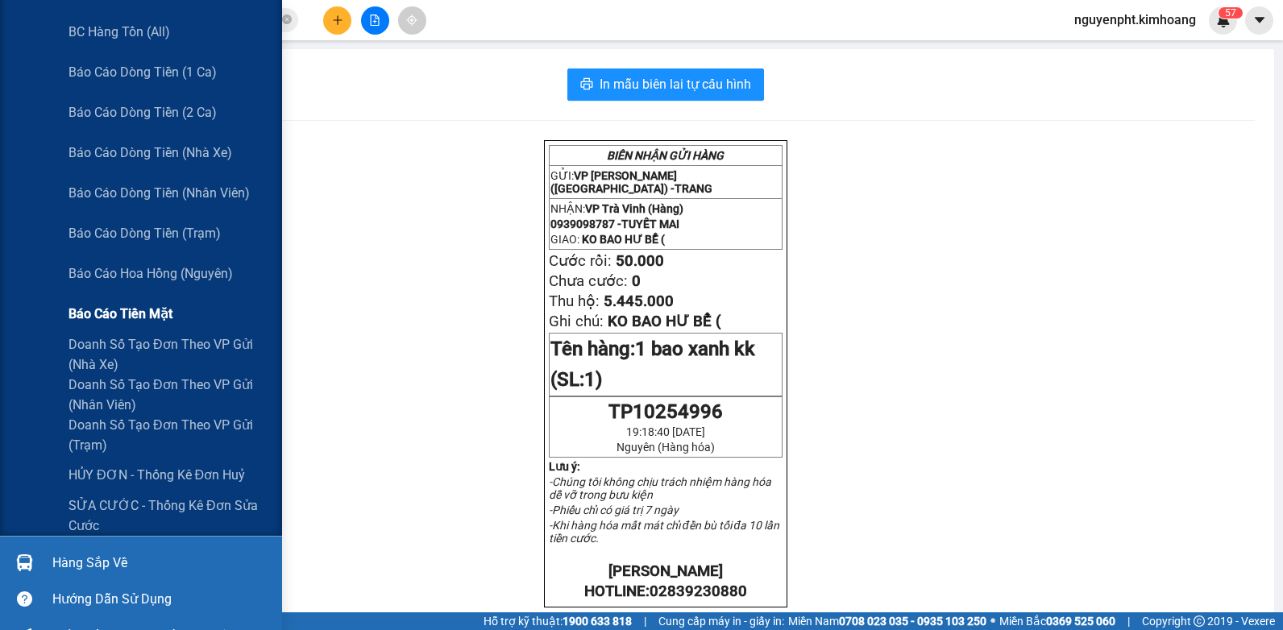
click at [111, 318] on span "Báo cáo tiền mặt" at bounding box center [121, 314] width 104 height 20
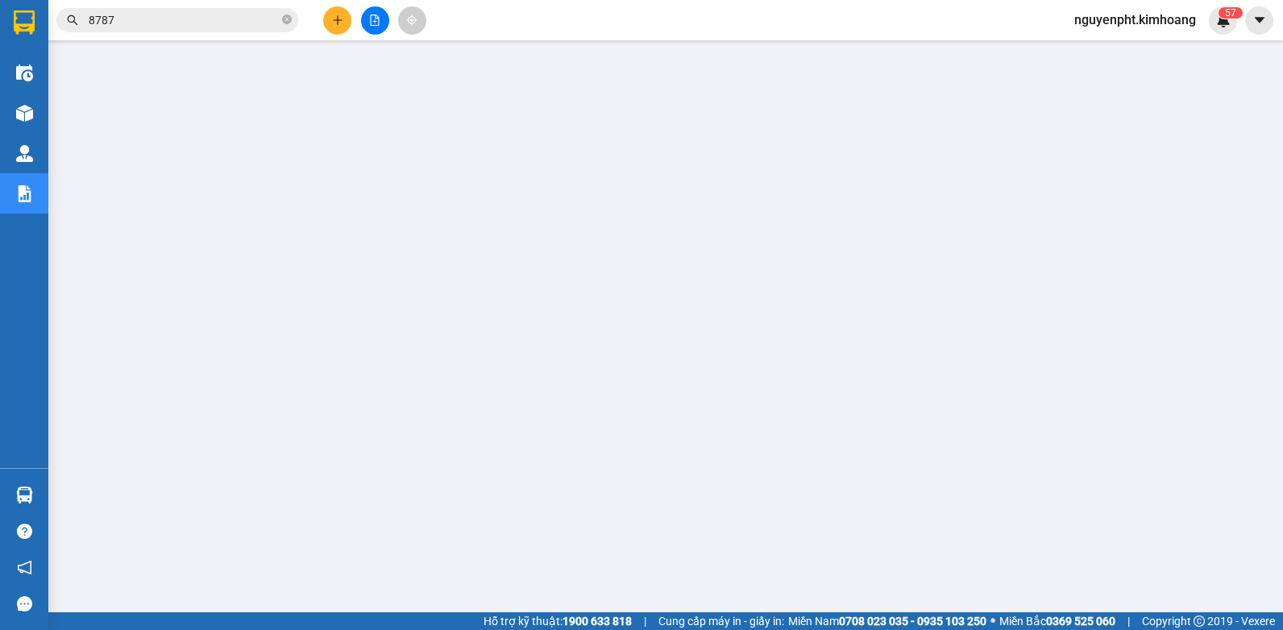
click at [342, 19] on icon "plus" at bounding box center [337, 20] width 11 height 11
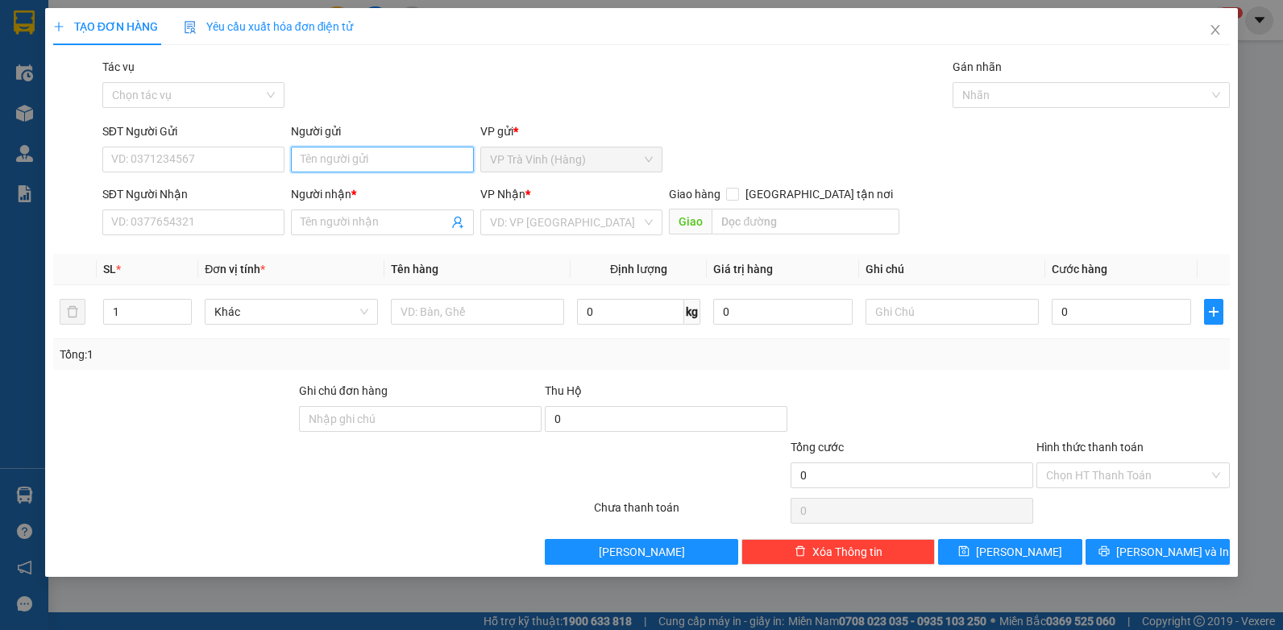
click at [343, 161] on input "Người gửi" at bounding box center [382, 160] width 183 height 26
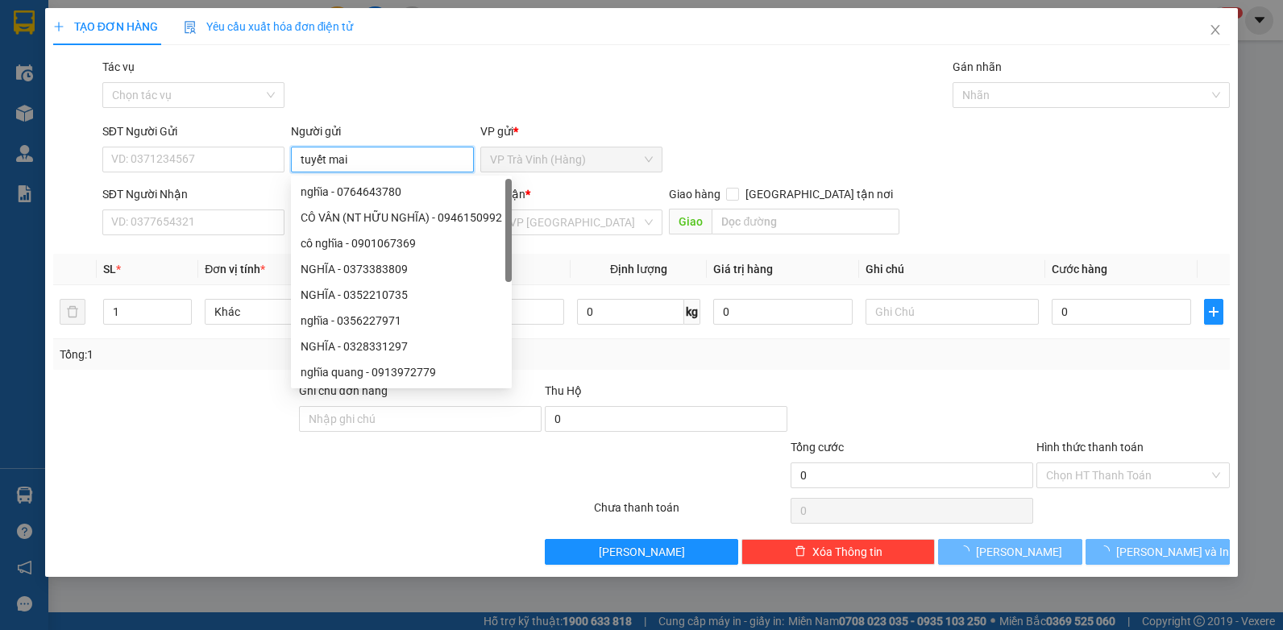
type input "tuyết mai"
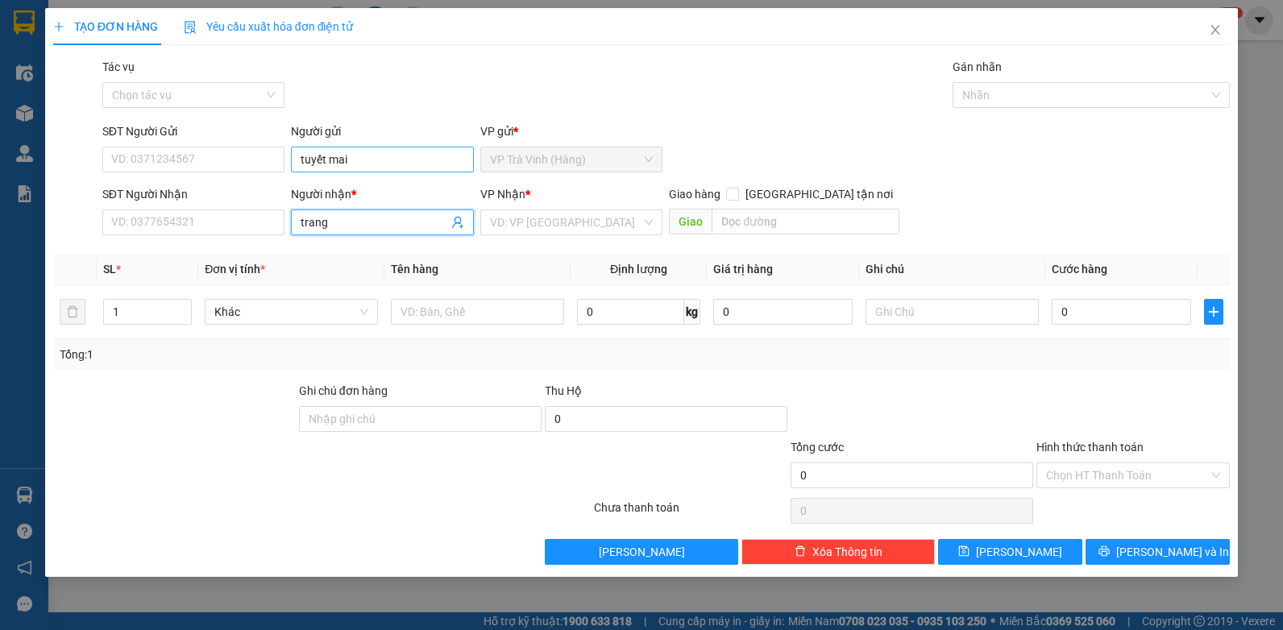
type input "trang"
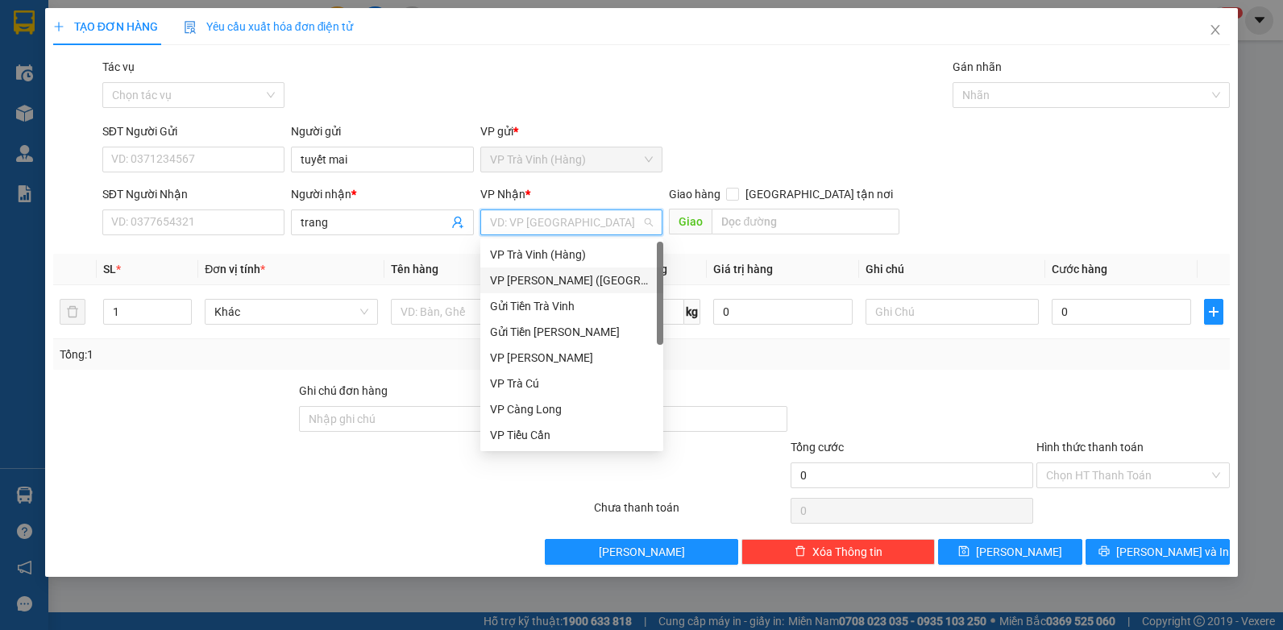
drag, startPoint x: 512, startPoint y: 284, endPoint x: 469, endPoint y: 308, distance: 49.1
click at [511, 284] on div "VP [PERSON_NAME] ([GEOGRAPHIC_DATA])" at bounding box center [572, 281] width 164 height 18
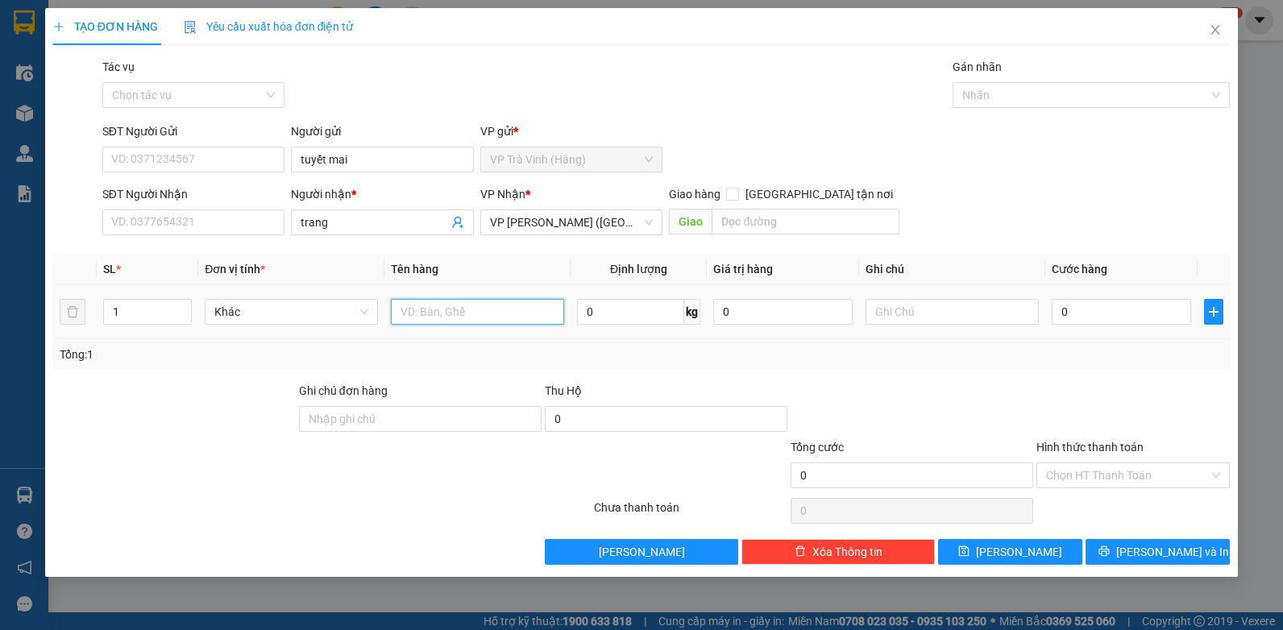
drag, startPoint x: 462, startPoint y: 321, endPoint x: 453, endPoint y: 314, distance: 11.0
click at [461, 321] on input "text" at bounding box center [477, 312] width 173 height 26
type input "tiền sl4996 5.445.000"
click at [1120, 310] on input "0" at bounding box center [1121, 312] width 139 height 26
type input "4"
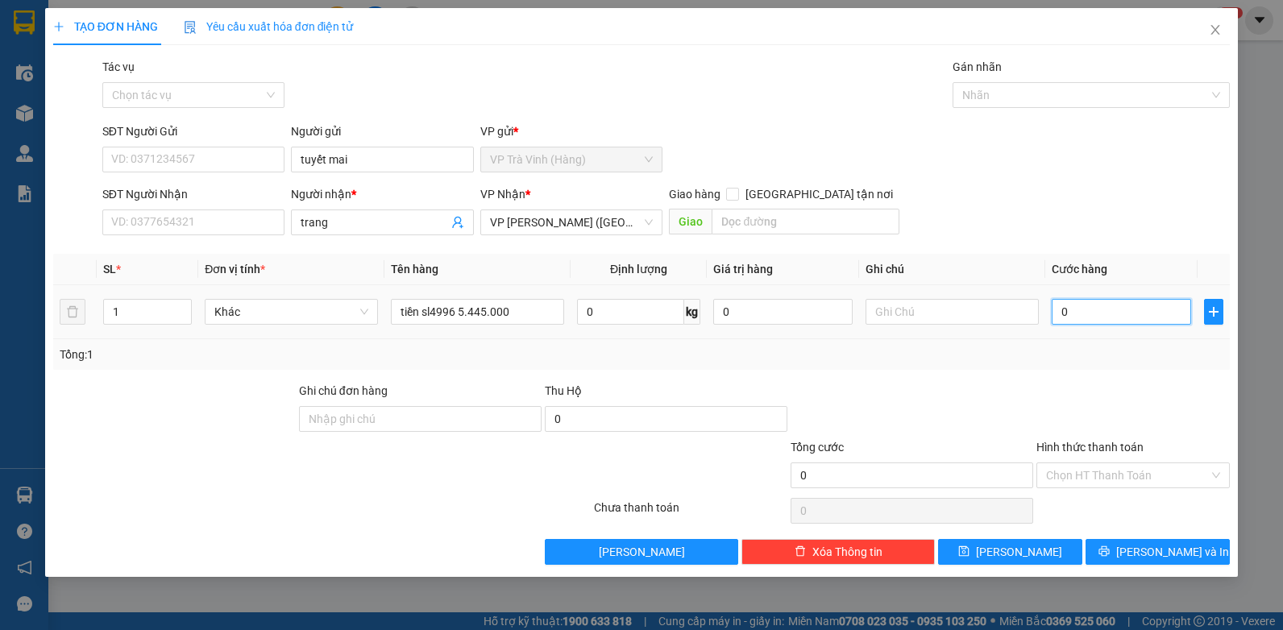
type input "4"
type input "40"
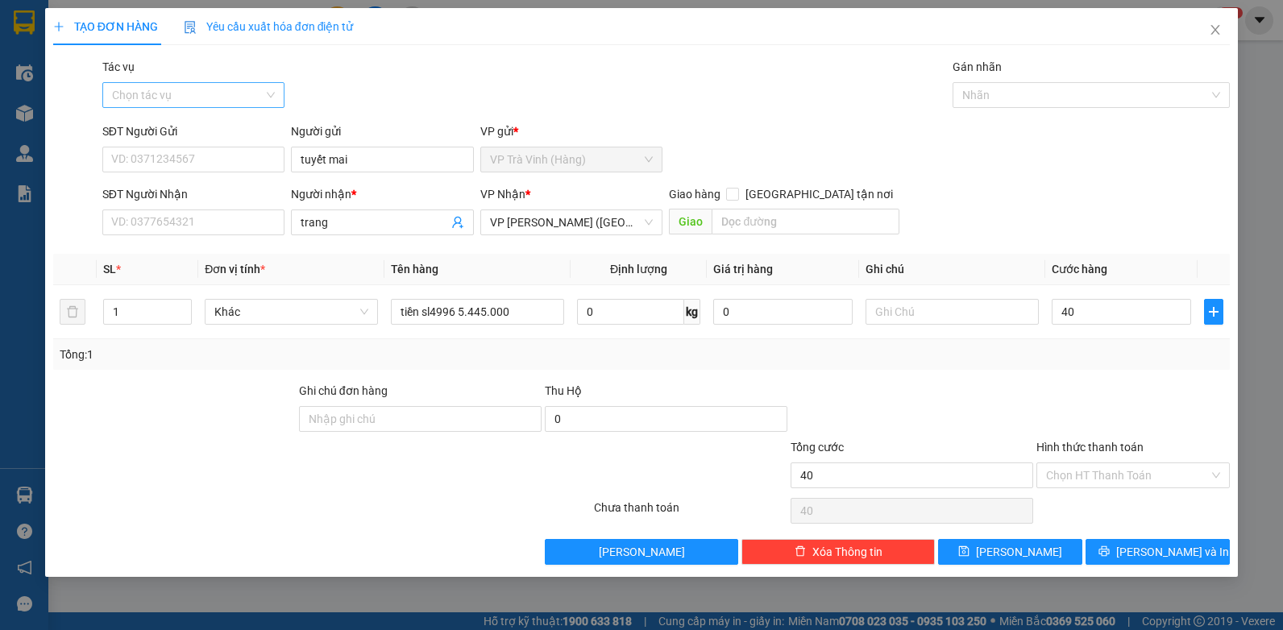
type input "40.000"
click at [169, 102] on input "Tác vụ" at bounding box center [188, 95] width 152 height 24
click at [169, 153] on div "Nhập hàng kho nhận" at bounding box center [194, 153] width 164 height 18
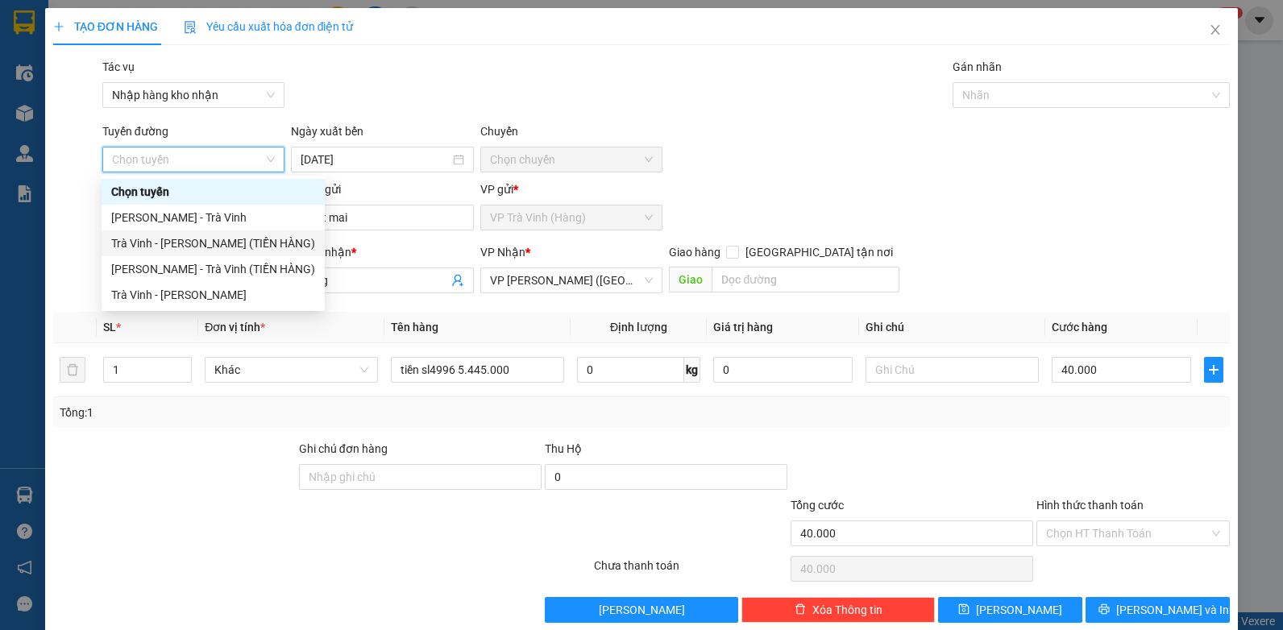
click at [193, 243] on div "Trà Vinh - [PERSON_NAME] (TIỀN HÀNG)" at bounding box center [213, 244] width 204 height 18
type input "[DATE]"
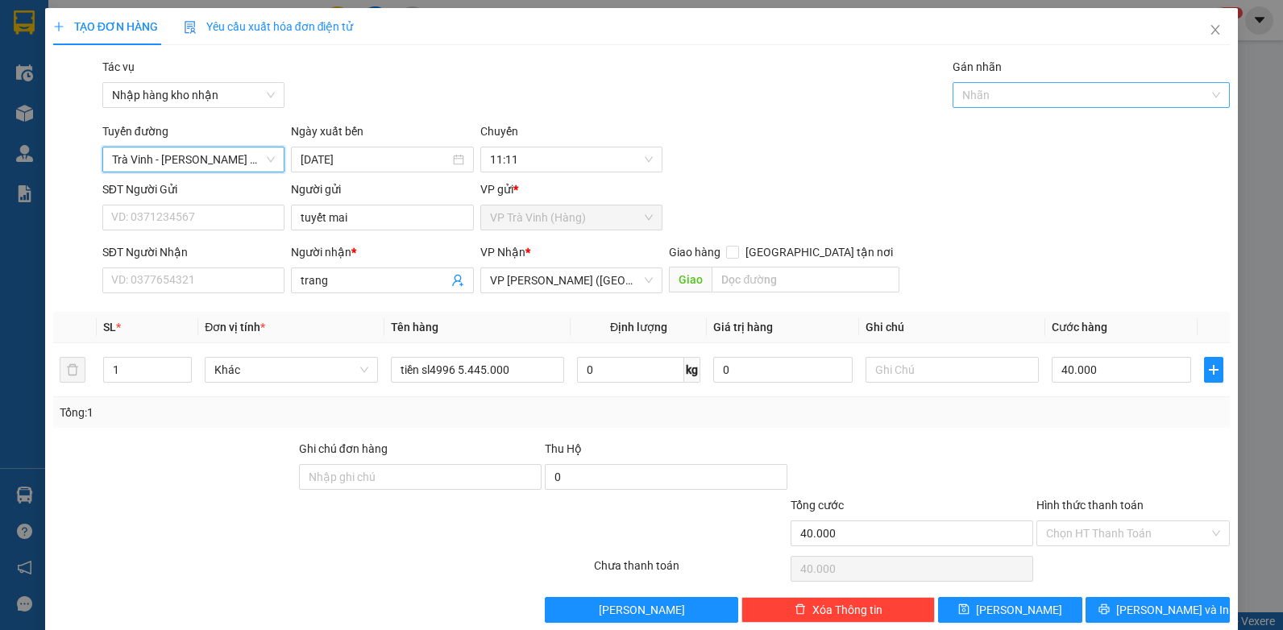
click at [985, 92] on div at bounding box center [1083, 94] width 253 height 19
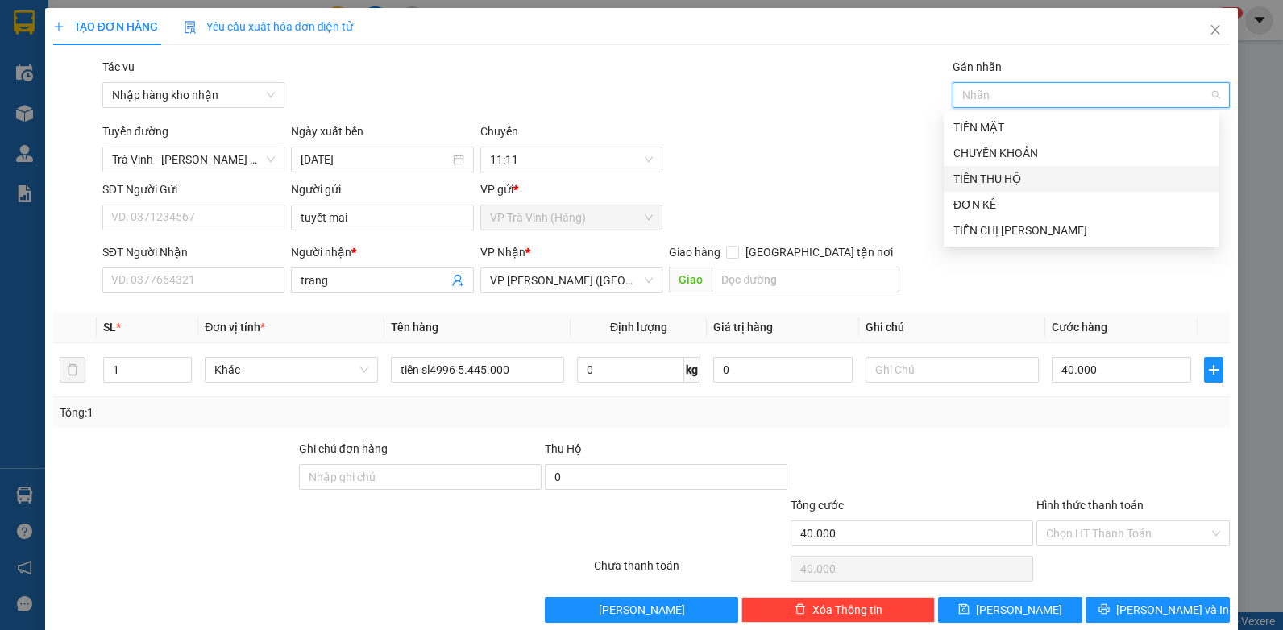
click at [1001, 180] on div "TIỀN THU HỘ" at bounding box center [1082, 179] width 256 height 18
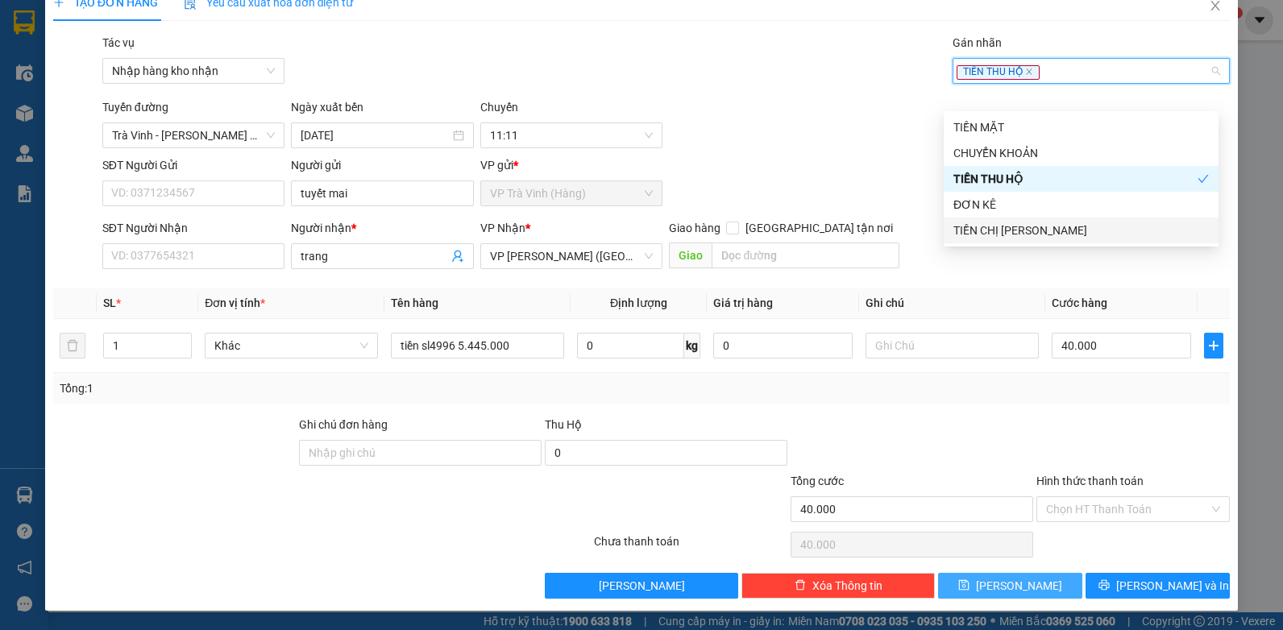
click at [1033, 585] on button "[PERSON_NAME]" at bounding box center [1010, 586] width 144 height 26
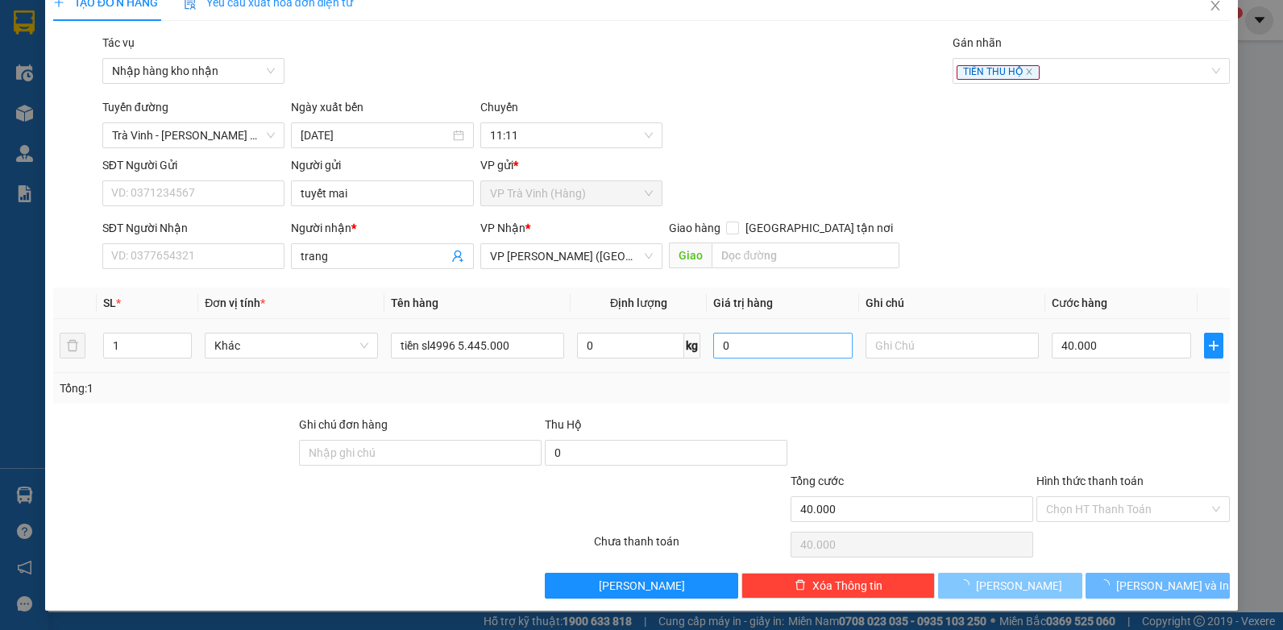
type input "0"
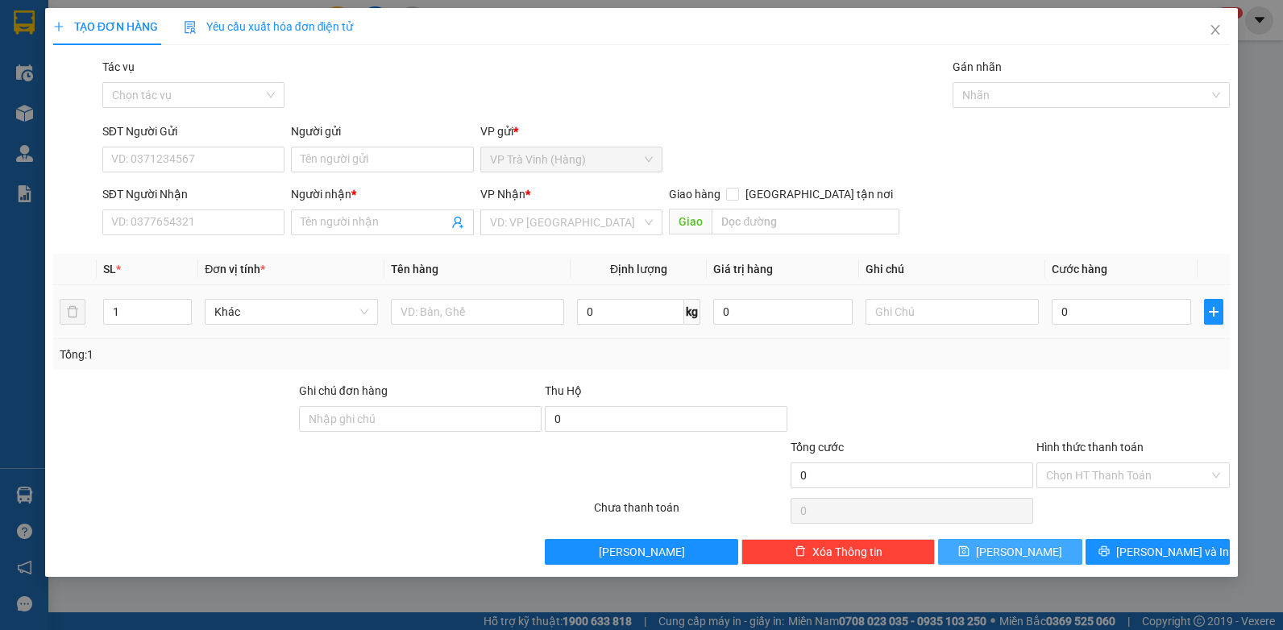
scroll to position [0, 0]
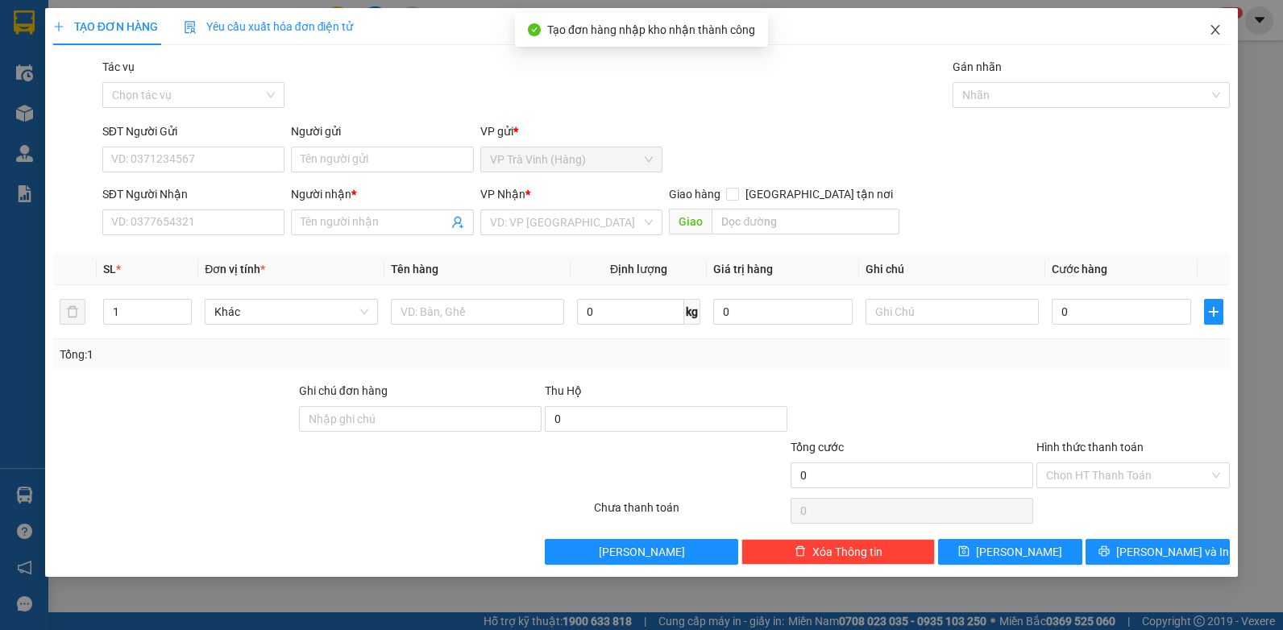
drag, startPoint x: 1218, startPoint y: 30, endPoint x: 1146, endPoint y: 39, distance: 72.3
click at [1215, 31] on icon "close" at bounding box center [1215, 29] width 13 height 13
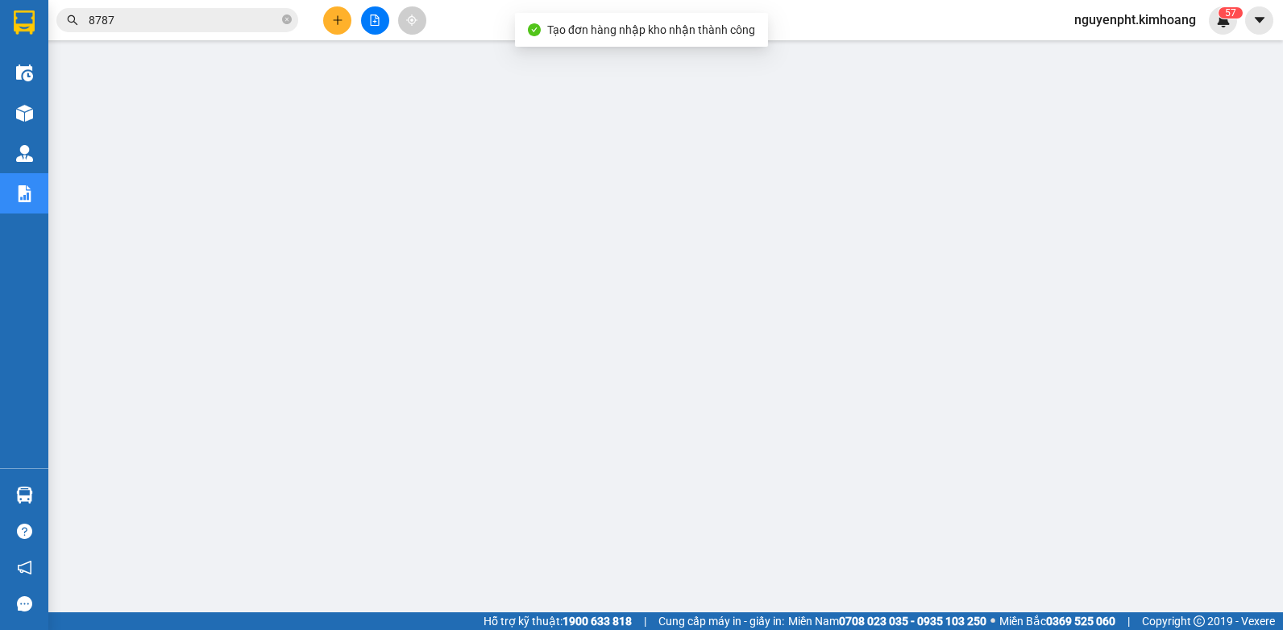
click at [168, 18] on input "8787" at bounding box center [184, 20] width 190 height 18
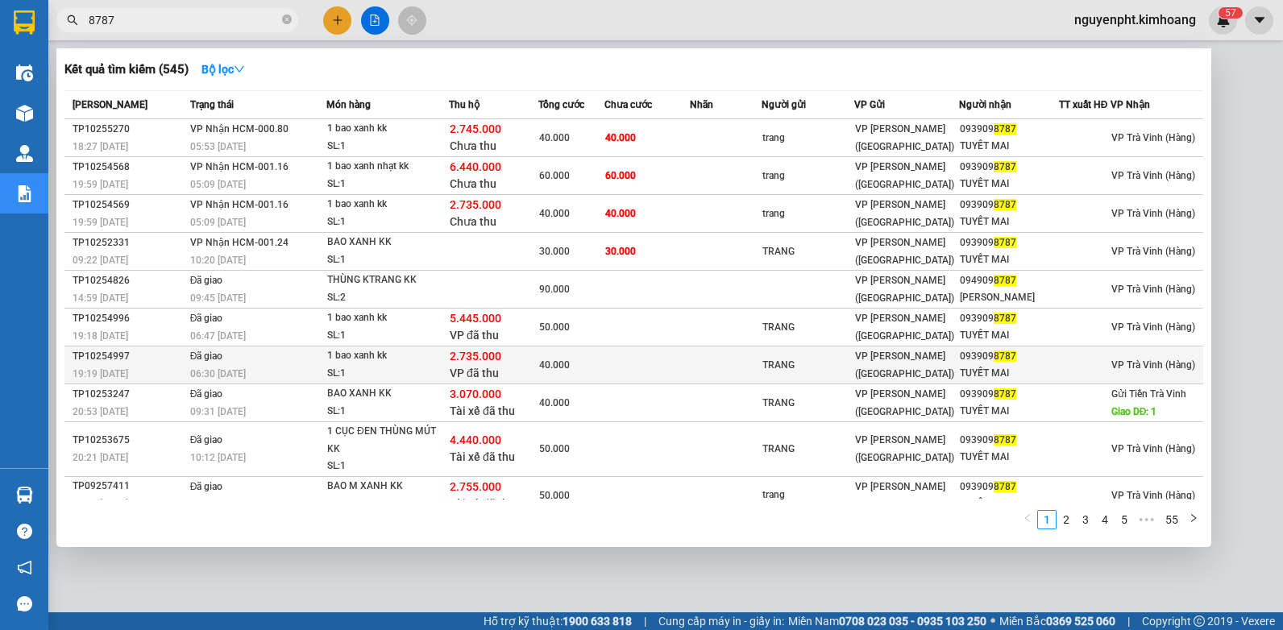
click at [769, 371] on div "TRANG" at bounding box center [807, 365] width 91 height 17
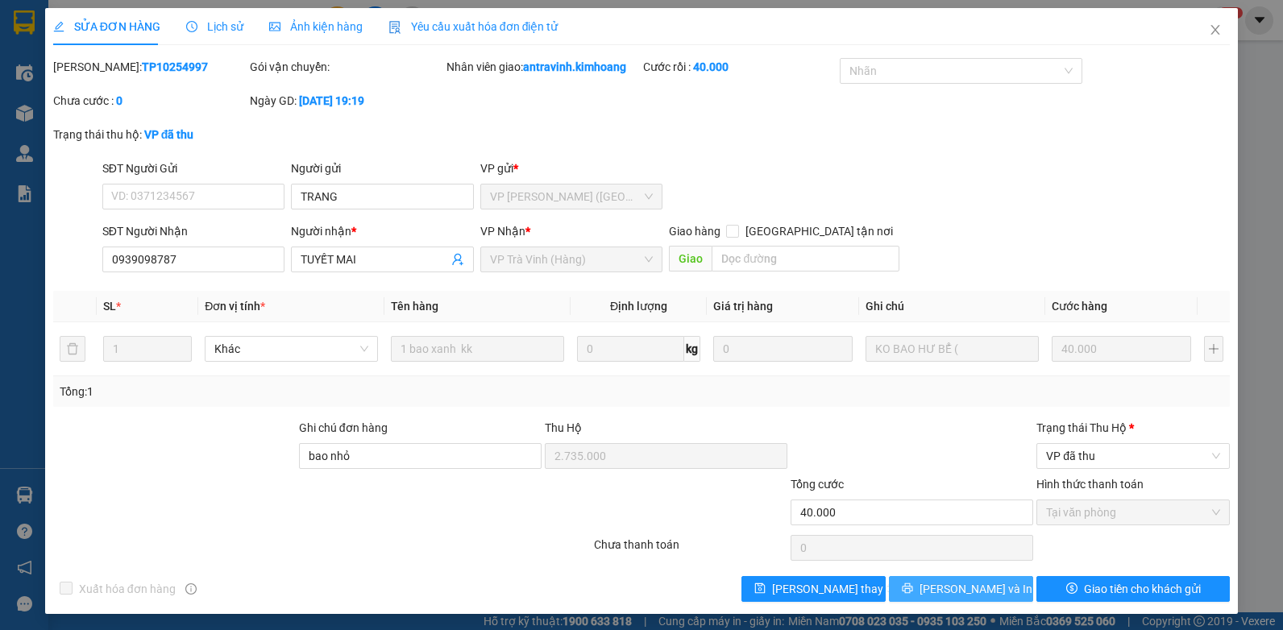
click at [992, 592] on button "[PERSON_NAME] và In" at bounding box center [961, 589] width 144 height 26
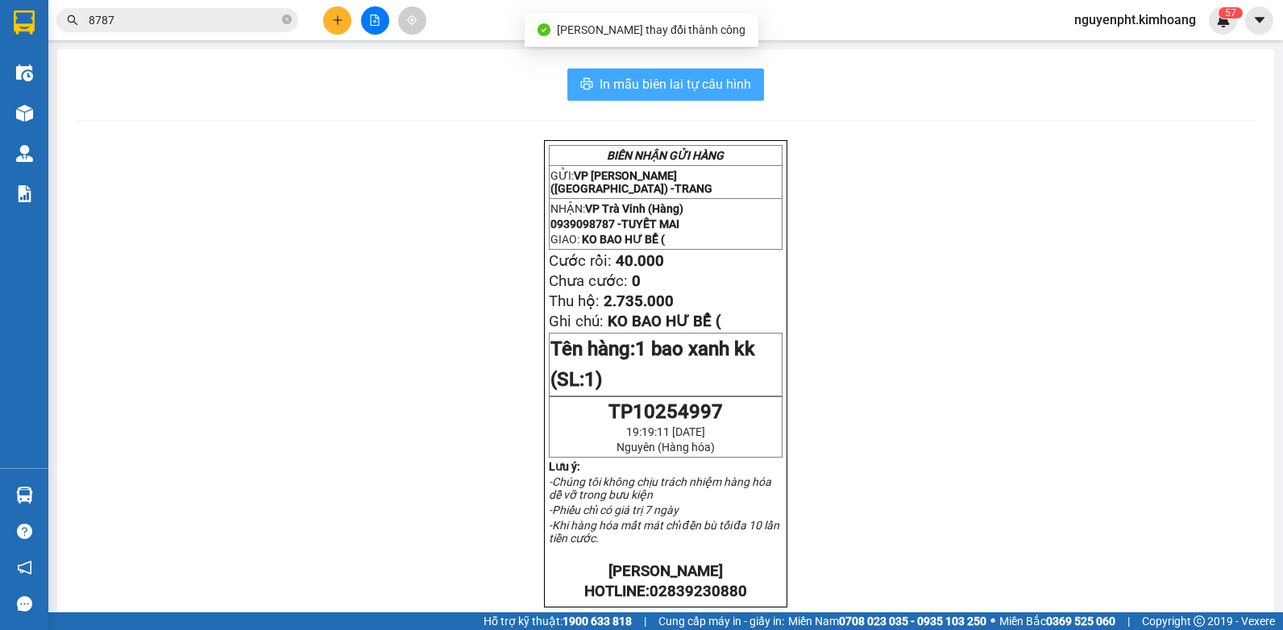
click at [713, 83] on span "In mẫu biên lai tự cấu hình" at bounding box center [676, 84] width 152 height 20
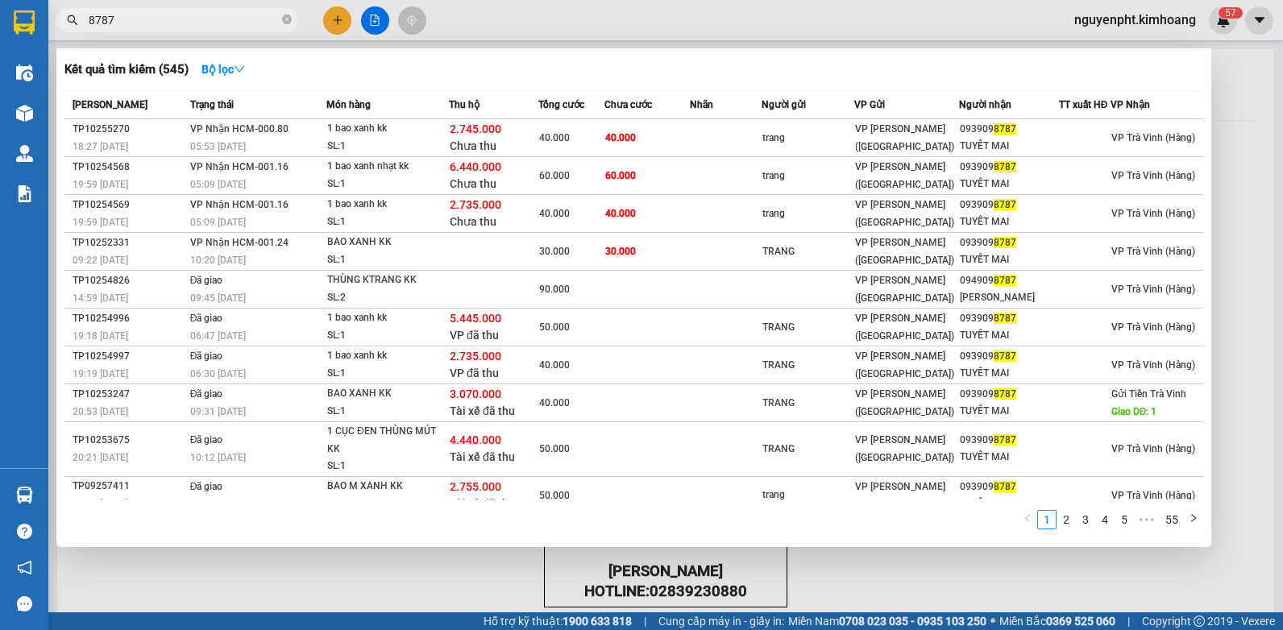
click at [231, 19] on input "8787" at bounding box center [184, 20] width 190 height 18
click at [384, 567] on div at bounding box center [641, 315] width 1283 height 630
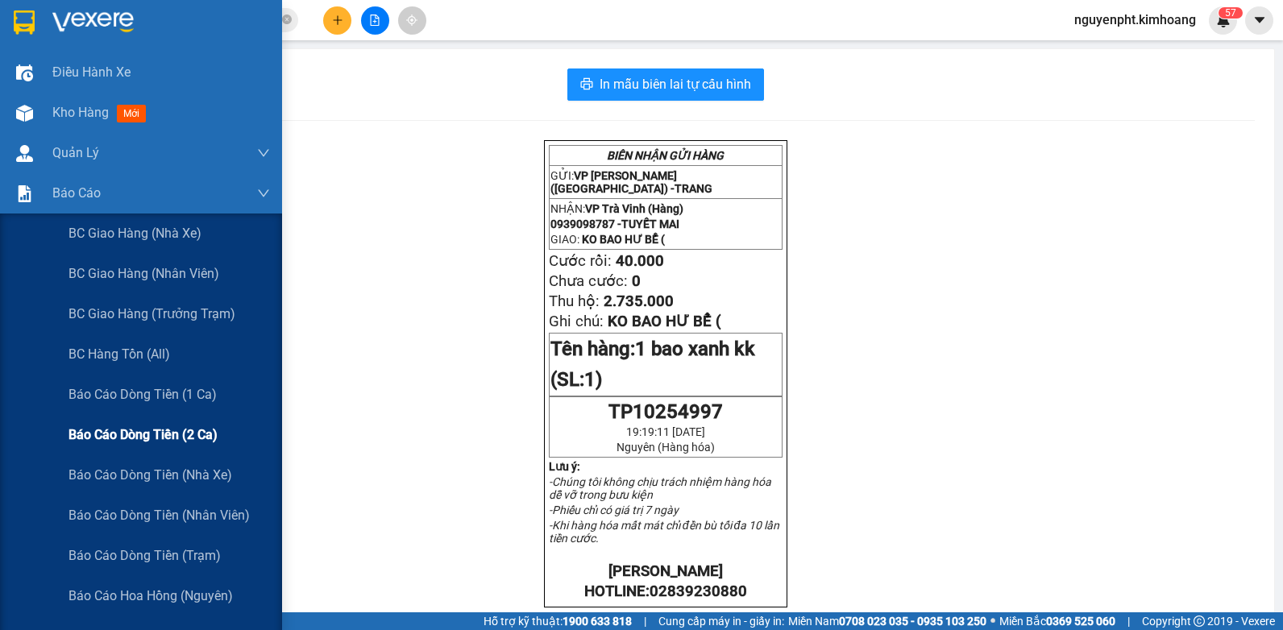
scroll to position [322, 0]
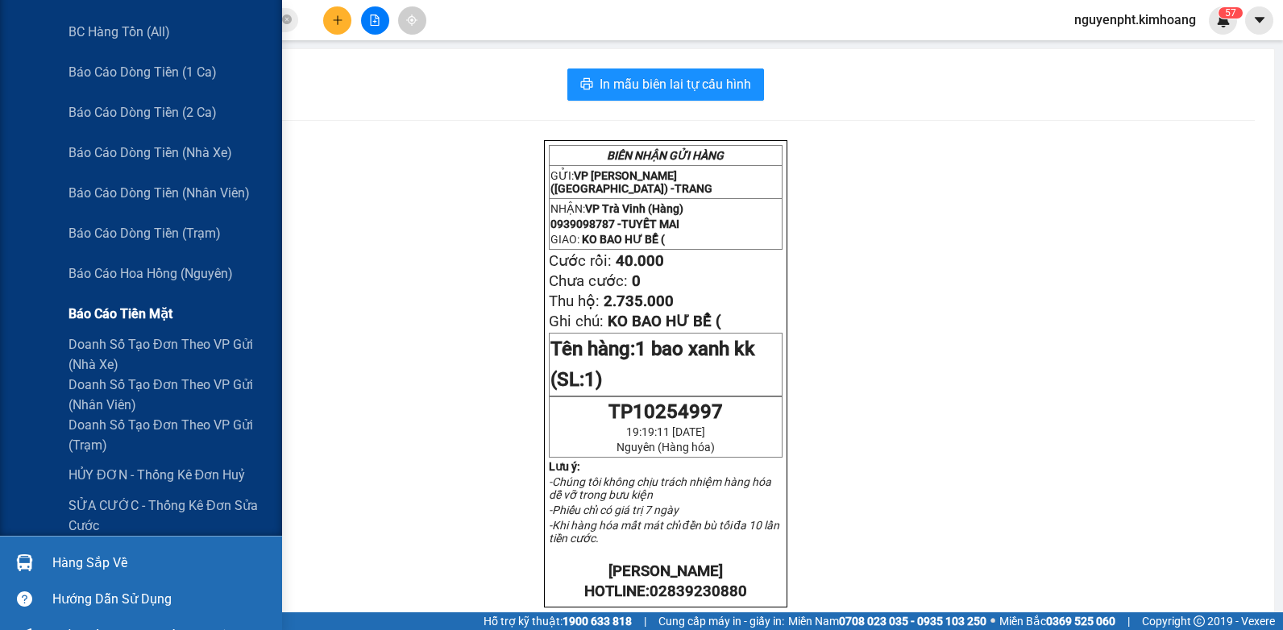
drag, startPoint x: 135, startPoint y: 314, endPoint x: 164, endPoint y: 318, distance: 29.4
click at [138, 313] on span "Báo cáo tiền mặt" at bounding box center [121, 314] width 104 height 20
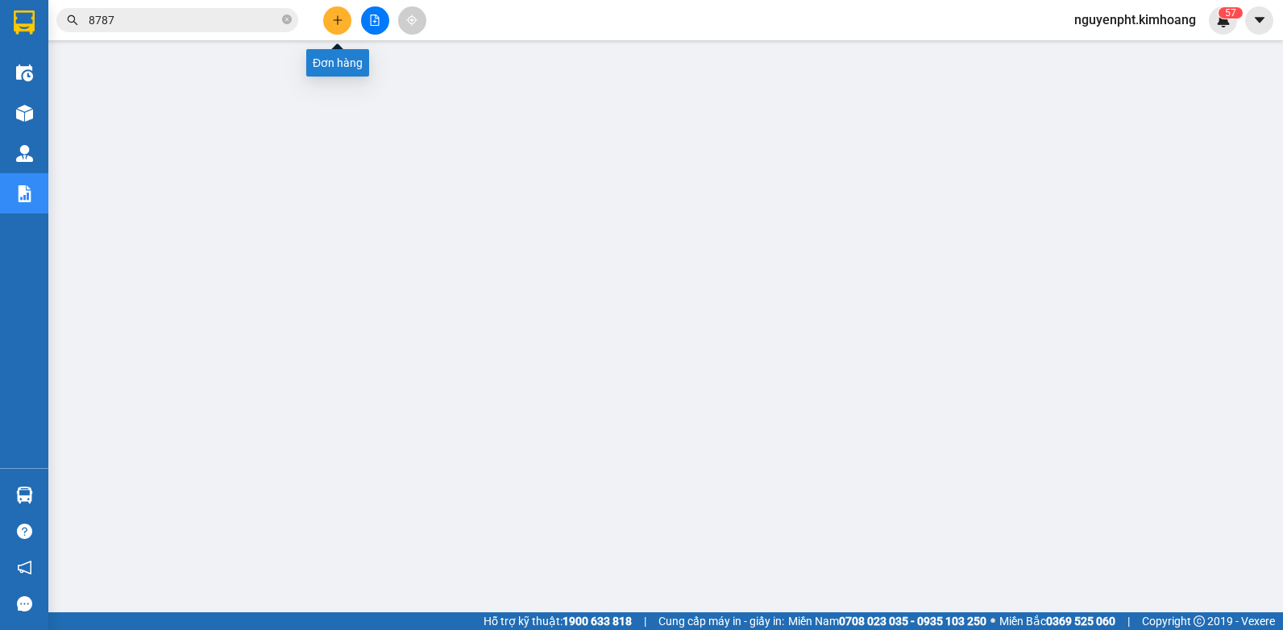
click at [331, 30] on button at bounding box center [337, 20] width 28 height 28
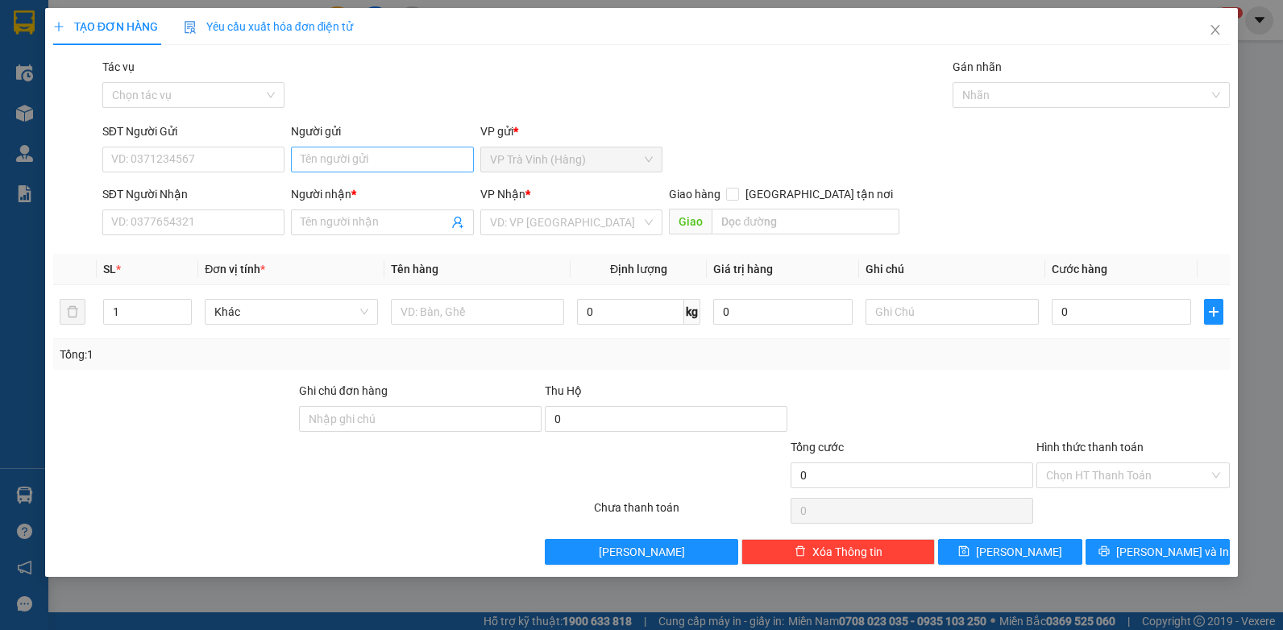
click at [337, 149] on div "Người gửi Tên người gửi" at bounding box center [382, 151] width 183 height 56
click at [332, 154] on input "Người gửi" at bounding box center [382, 160] width 183 height 26
drag, startPoint x: 347, startPoint y: 155, endPoint x: 154, endPoint y: 166, distance: 193.8
click at [154, 166] on div "SĐT Người Gửi VD: 0371234567 Người gửi tuyêt smai VP gửi * VP [PERSON_NAME] (Hà…" at bounding box center [666, 151] width 1135 height 56
drag, startPoint x: 364, startPoint y: 163, endPoint x: 196, endPoint y: 168, distance: 168.6
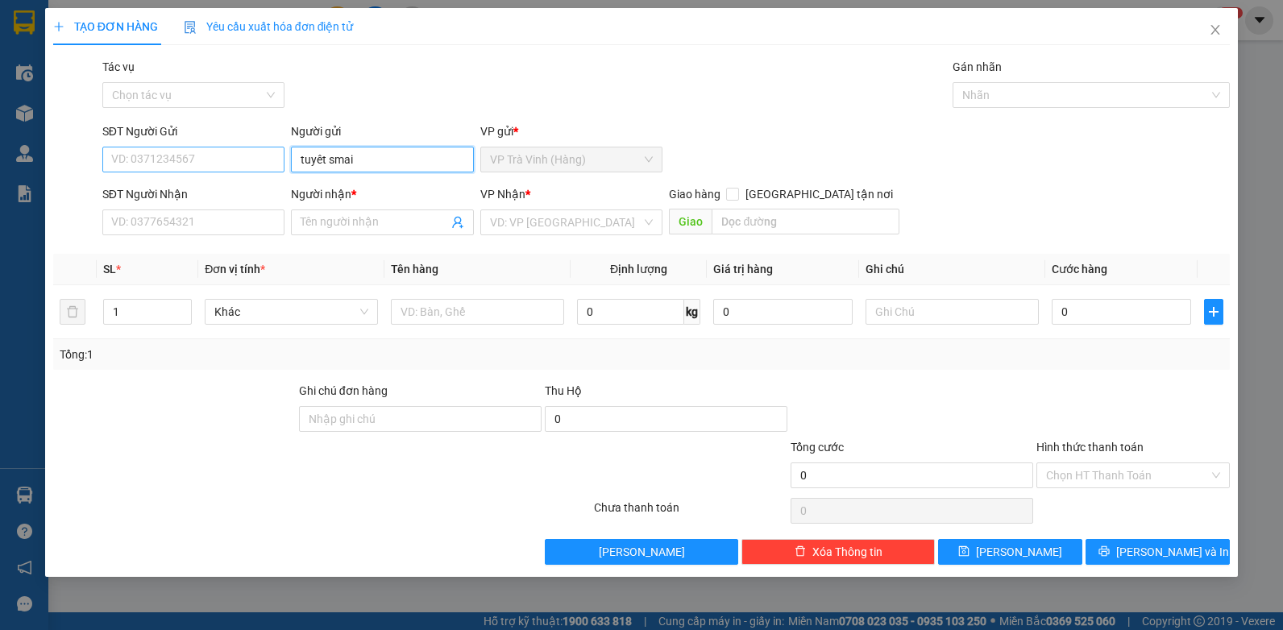
click at [196, 168] on div "SĐT Người Gửi VD: 0371234567 Người gửi tuyêt smai tuyêt smai VP gửi * VP [PERSO…" at bounding box center [666, 151] width 1135 height 56
type input "tuyết mai"
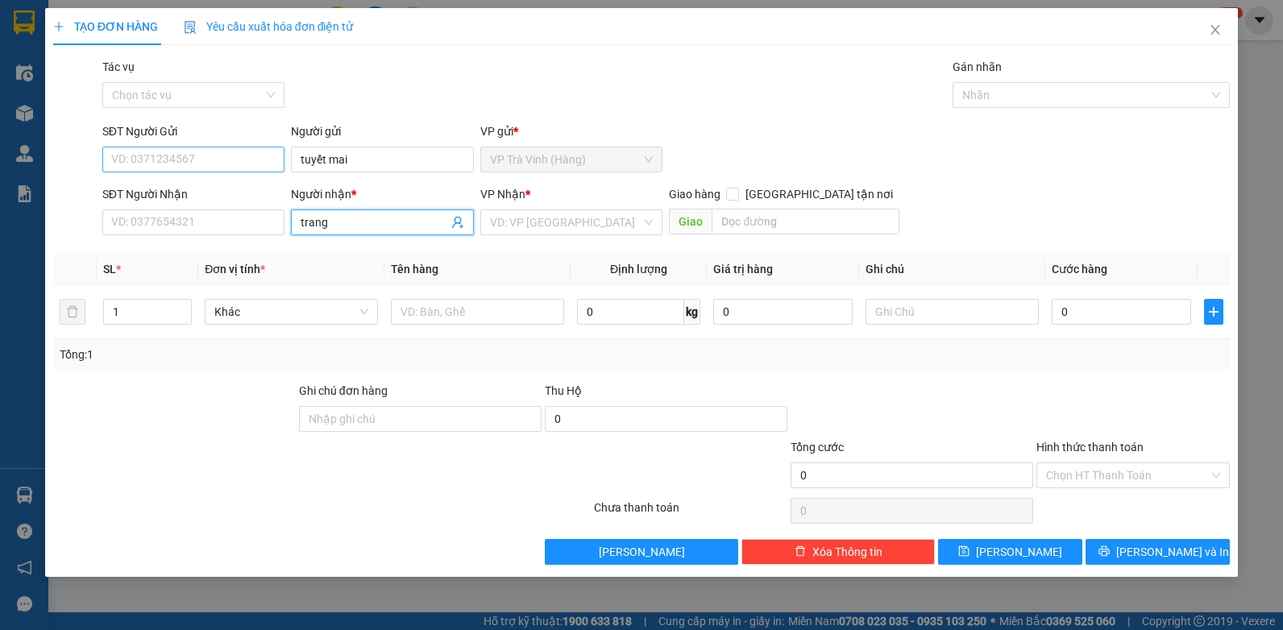
type input "trang"
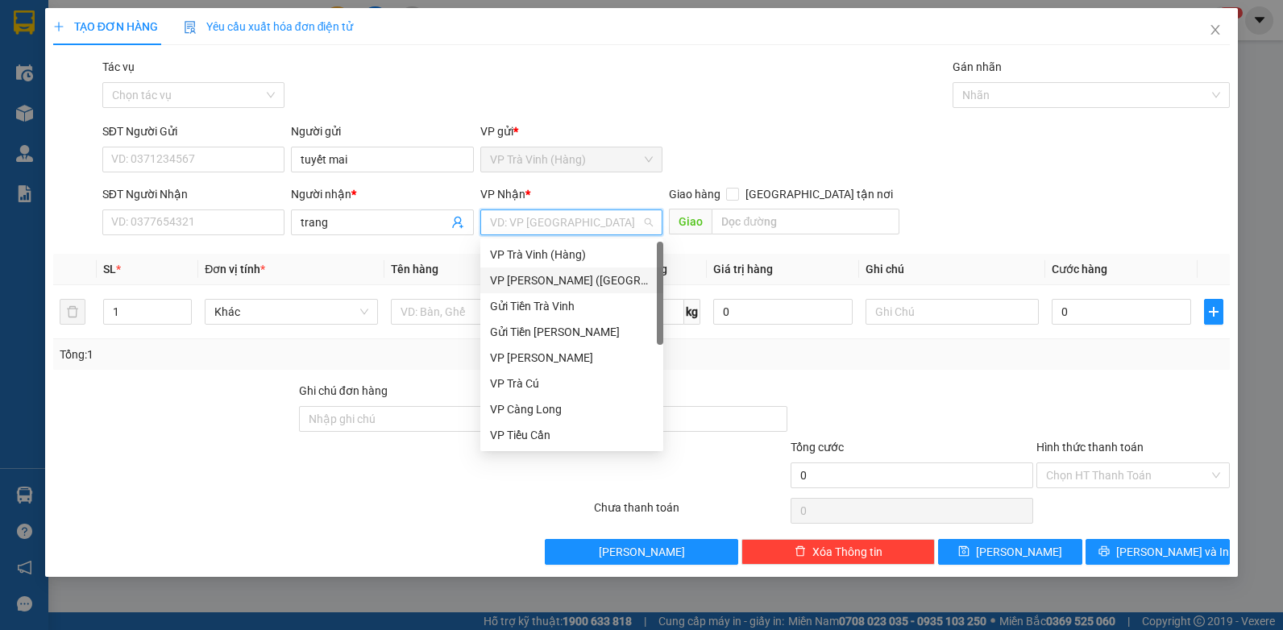
click at [527, 290] on div "VP [PERSON_NAME] ([GEOGRAPHIC_DATA])" at bounding box center [571, 281] width 183 height 26
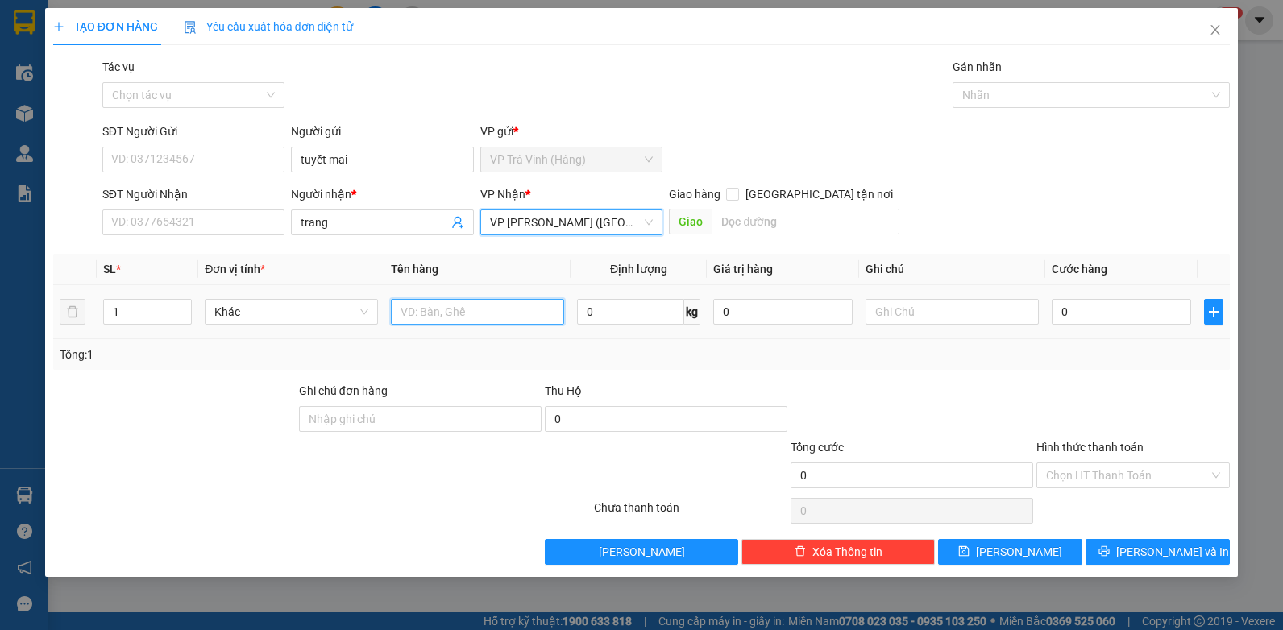
click at [461, 314] on input "text" at bounding box center [477, 312] width 173 height 26
type input "tiền sl4997 2.735.000"
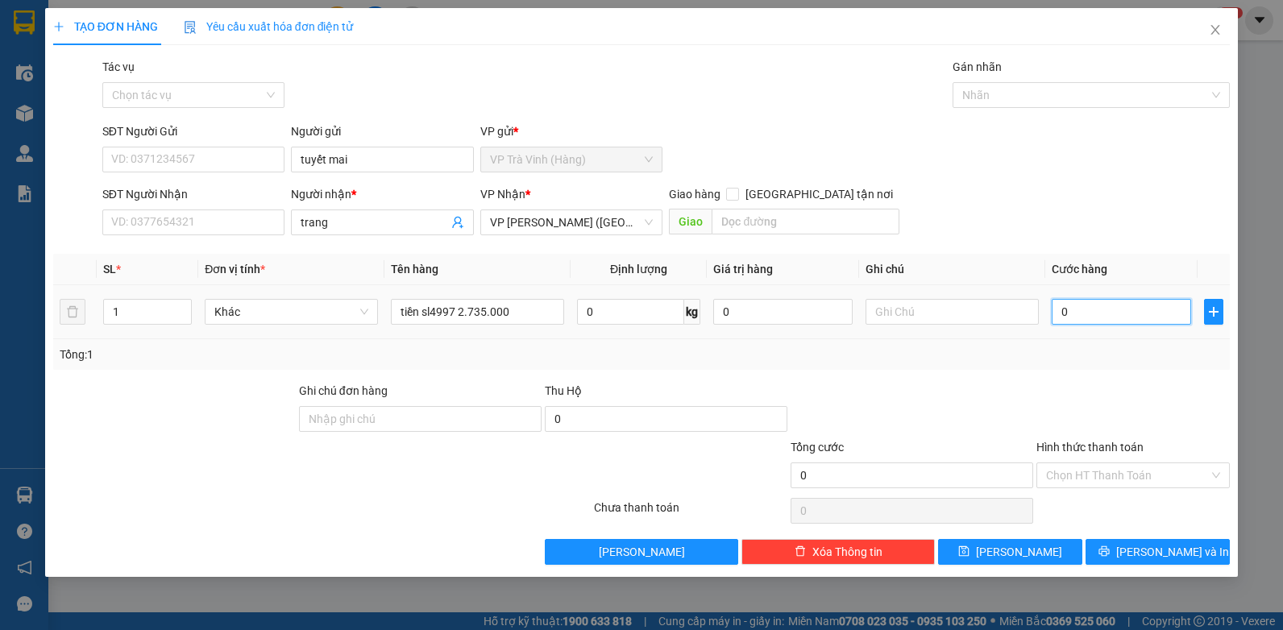
click at [1105, 306] on input "0" at bounding box center [1121, 312] width 139 height 26
type input "2"
type input "20"
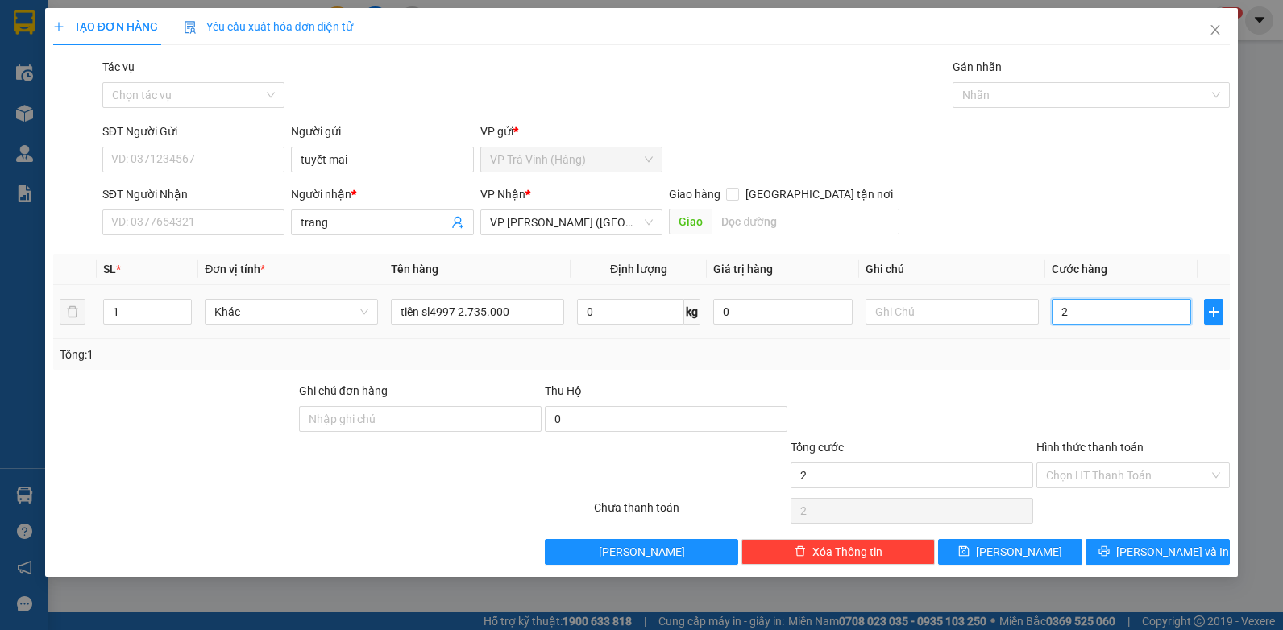
type input "20"
type input "20.000"
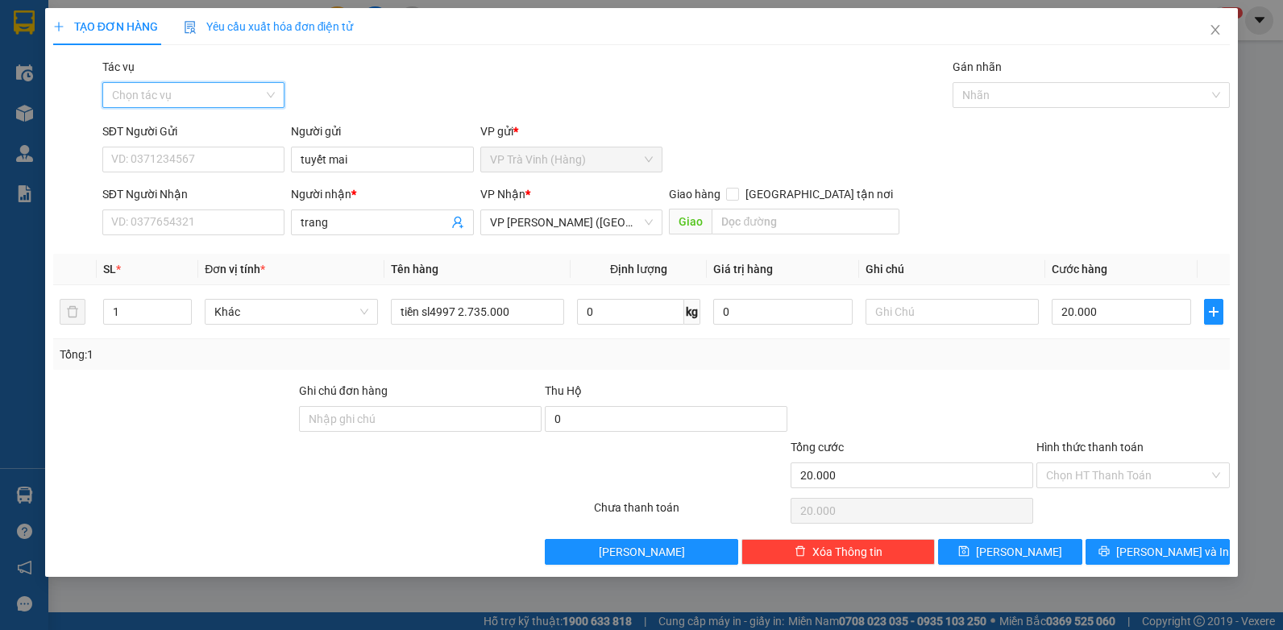
click at [174, 102] on input "Tác vụ" at bounding box center [188, 95] width 152 height 24
click at [148, 160] on div "Nhập hàng kho nhận" at bounding box center [194, 153] width 164 height 18
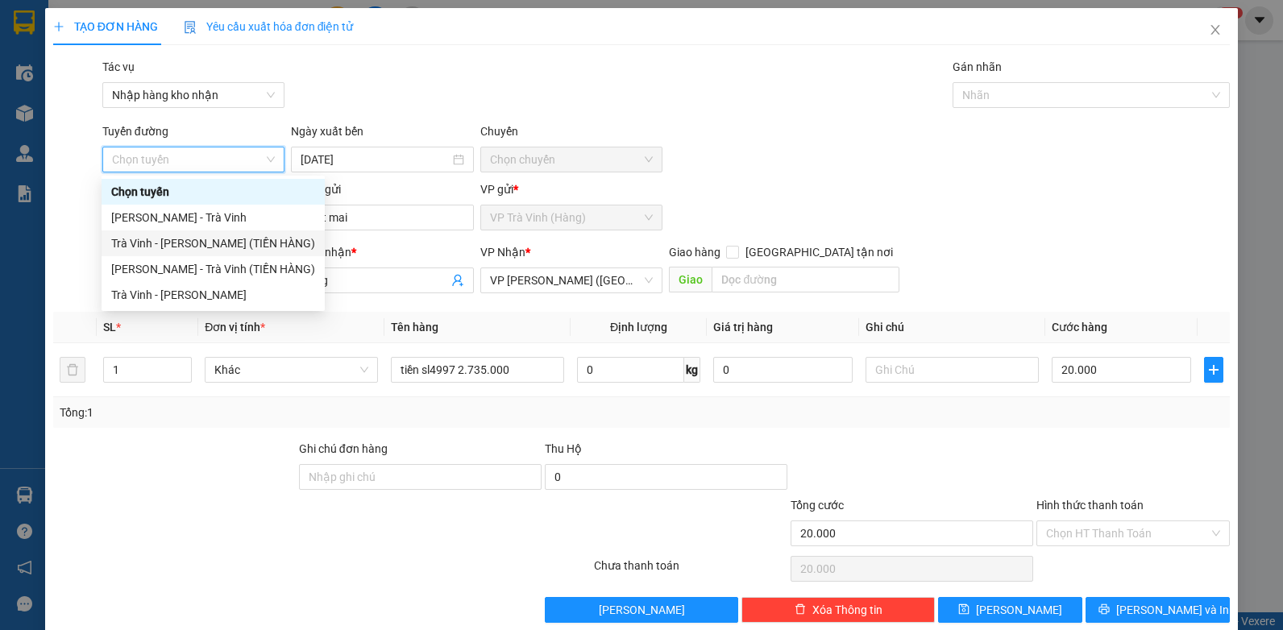
click at [226, 243] on div "Trà Vinh - [PERSON_NAME] (TIỀN HÀNG)" at bounding box center [213, 244] width 204 height 18
type input "[DATE]"
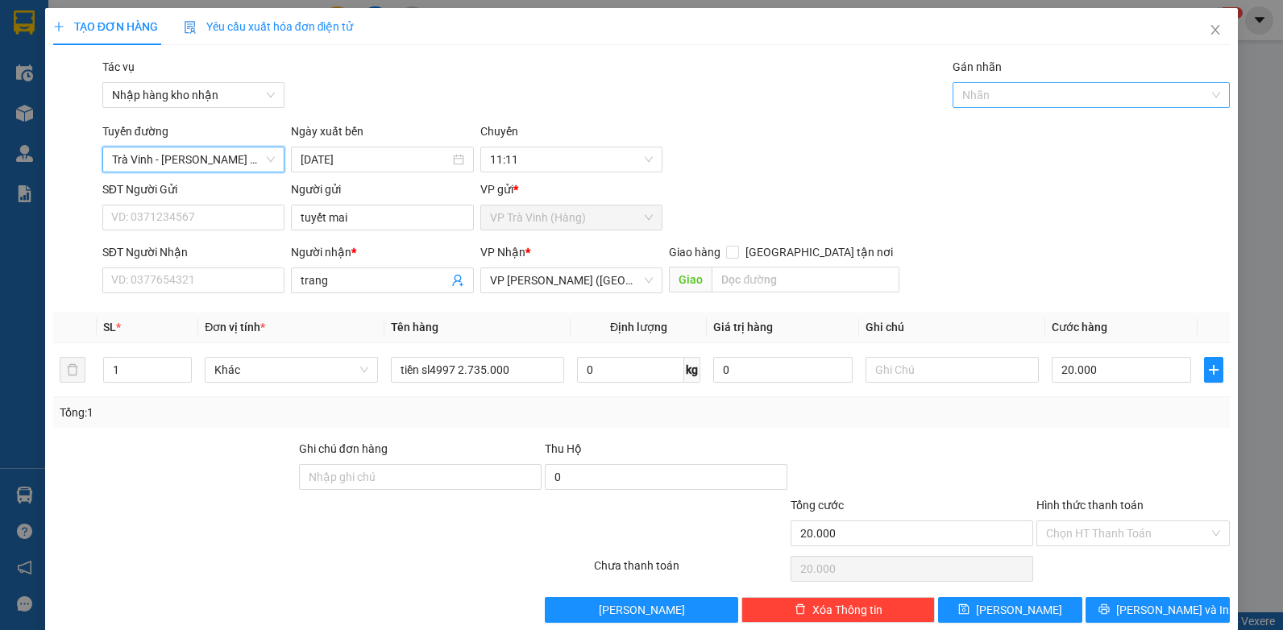
drag, startPoint x: 984, startPoint y: 93, endPoint x: 983, endPoint y: 105, distance: 11.3
click at [984, 94] on div at bounding box center [1083, 94] width 253 height 19
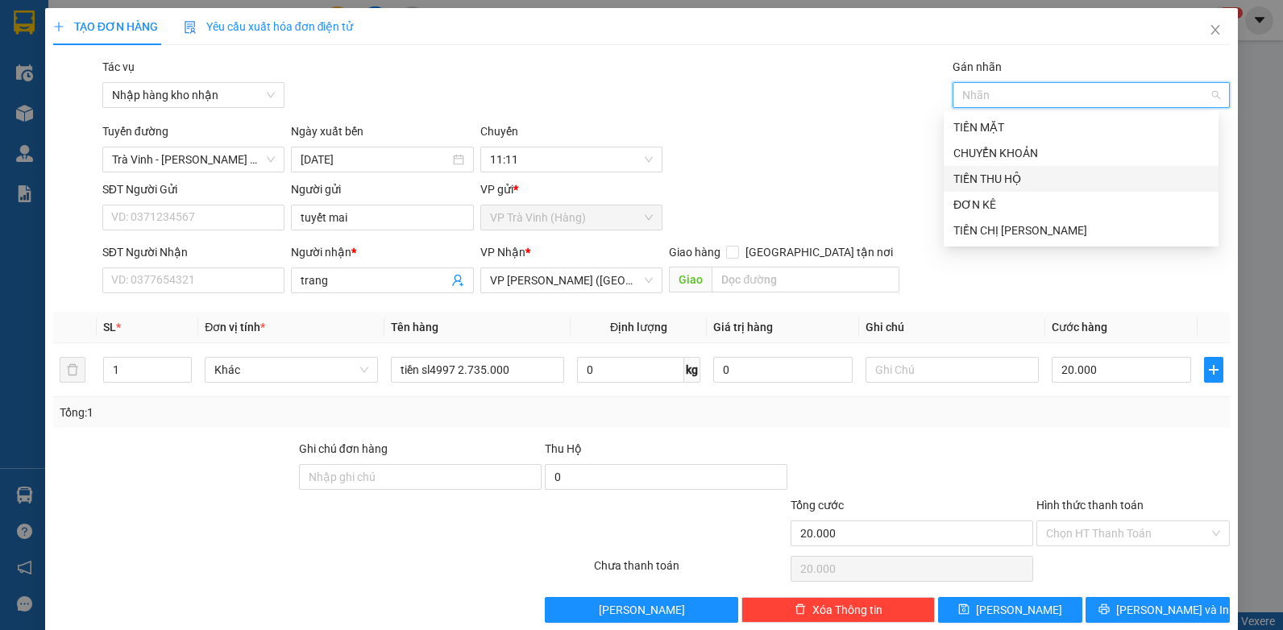
click at [991, 191] on div "TIỀN THU HỘ" at bounding box center [1081, 179] width 275 height 26
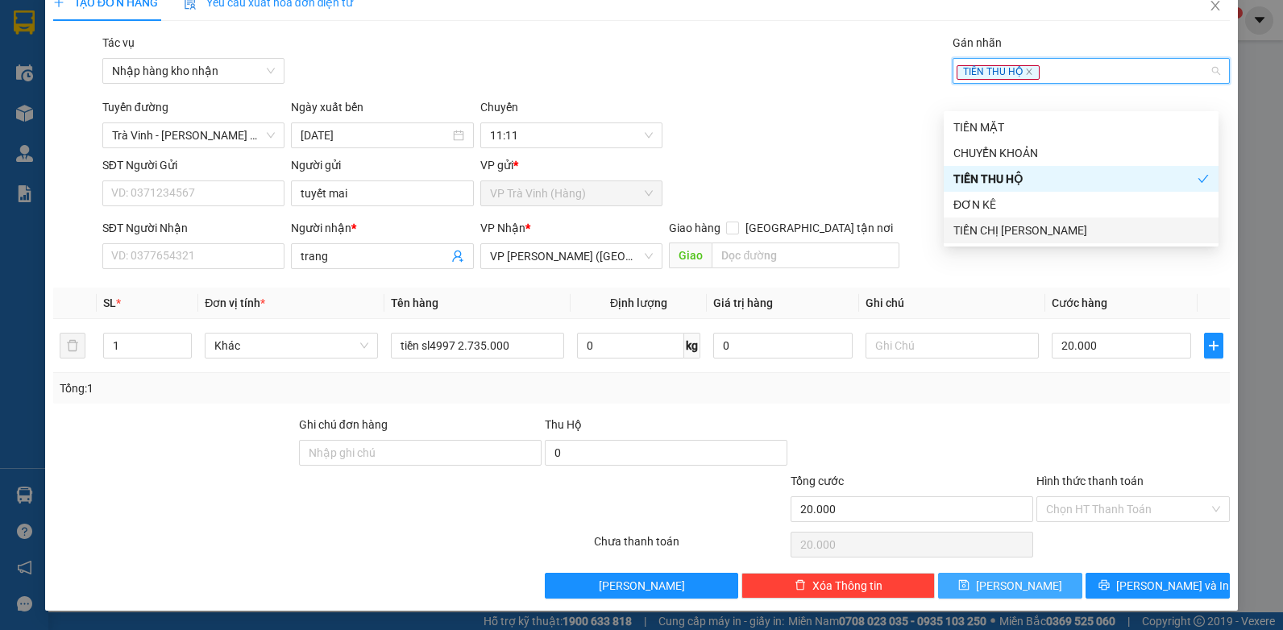
click at [1046, 586] on button "[PERSON_NAME]" at bounding box center [1010, 586] width 144 height 26
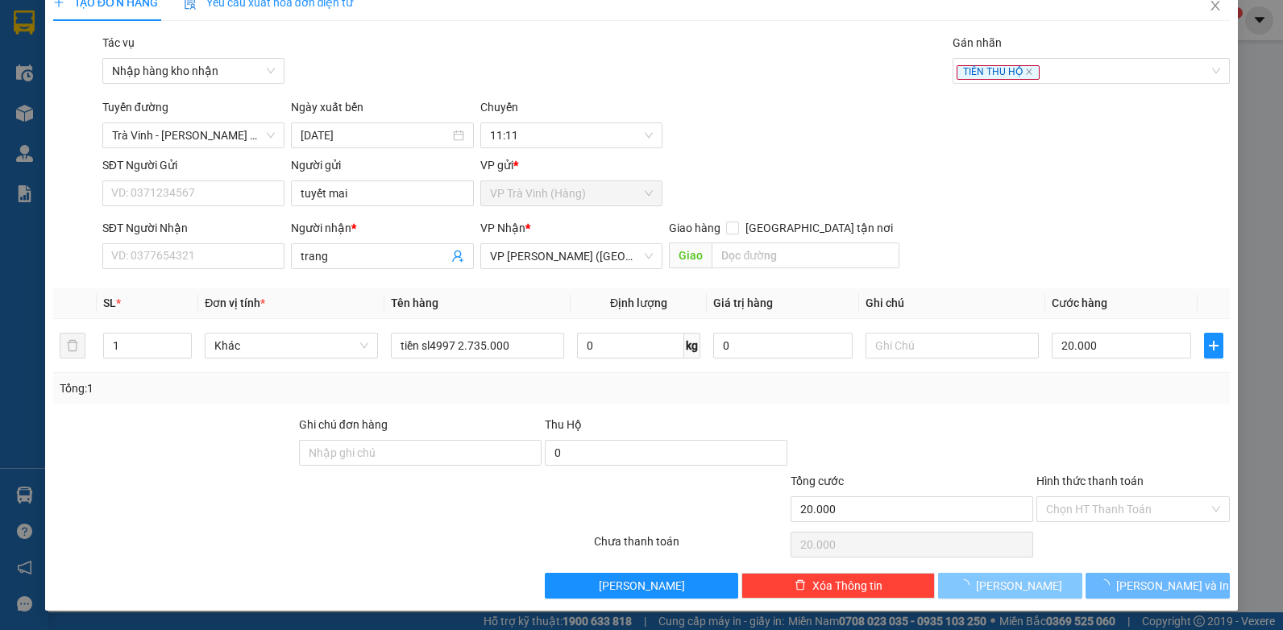
type input "0"
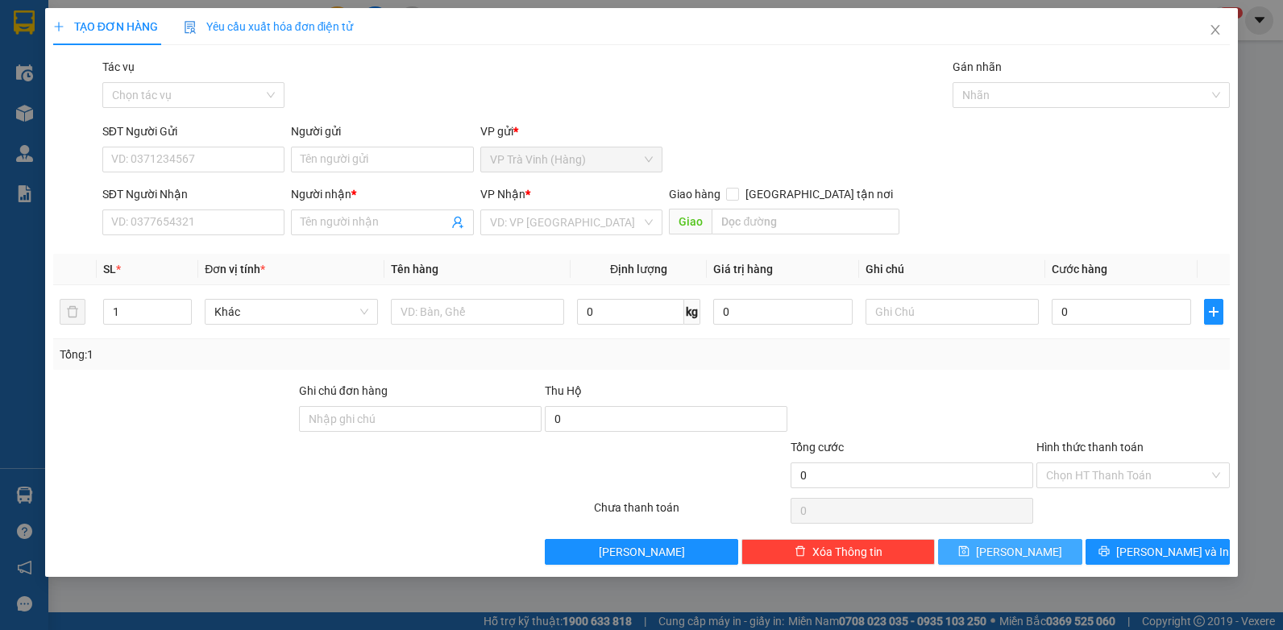
scroll to position [0, 0]
drag, startPoint x: 1215, startPoint y: 35, endPoint x: 1090, endPoint y: 48, distance: 126.4
click at [1212, 35] on icon "close" at bounding box center [1215, 29] width 13 height 13
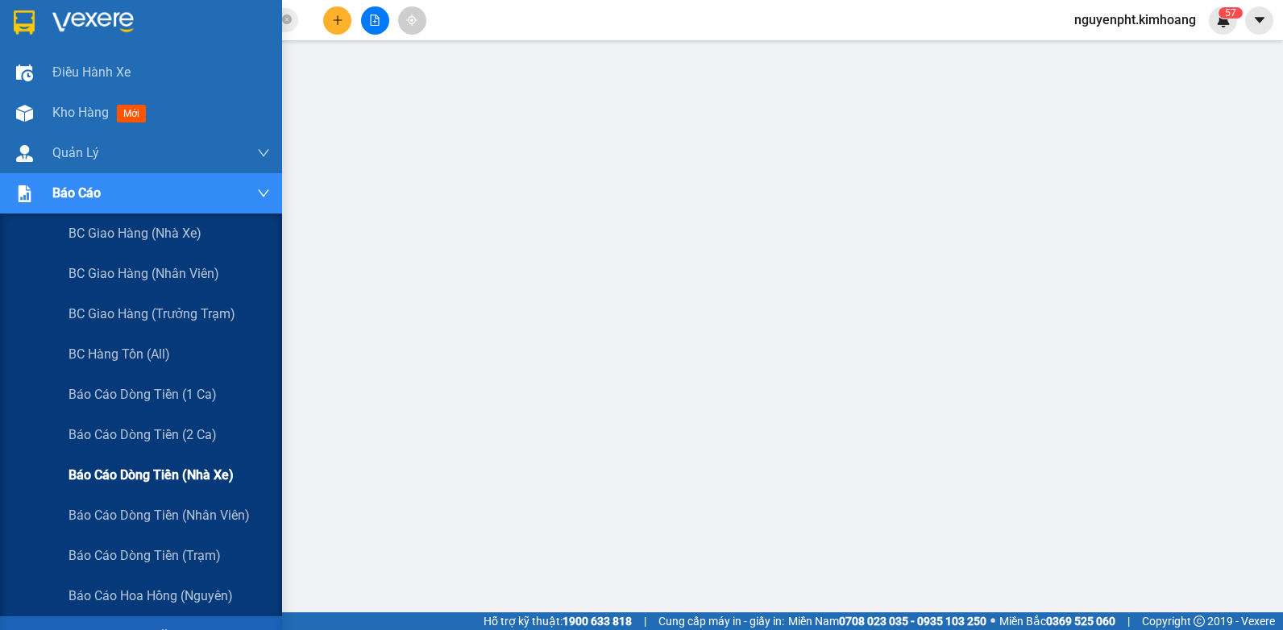
scroll to position [81, 0]
click at [172, 469] on span "Báo cáo dòng tiền (nhà xe)" at bounding box center [151, 475] width 165 height 20
